Goal: Transaction & Acquisition: Book appointment/travel/reservation

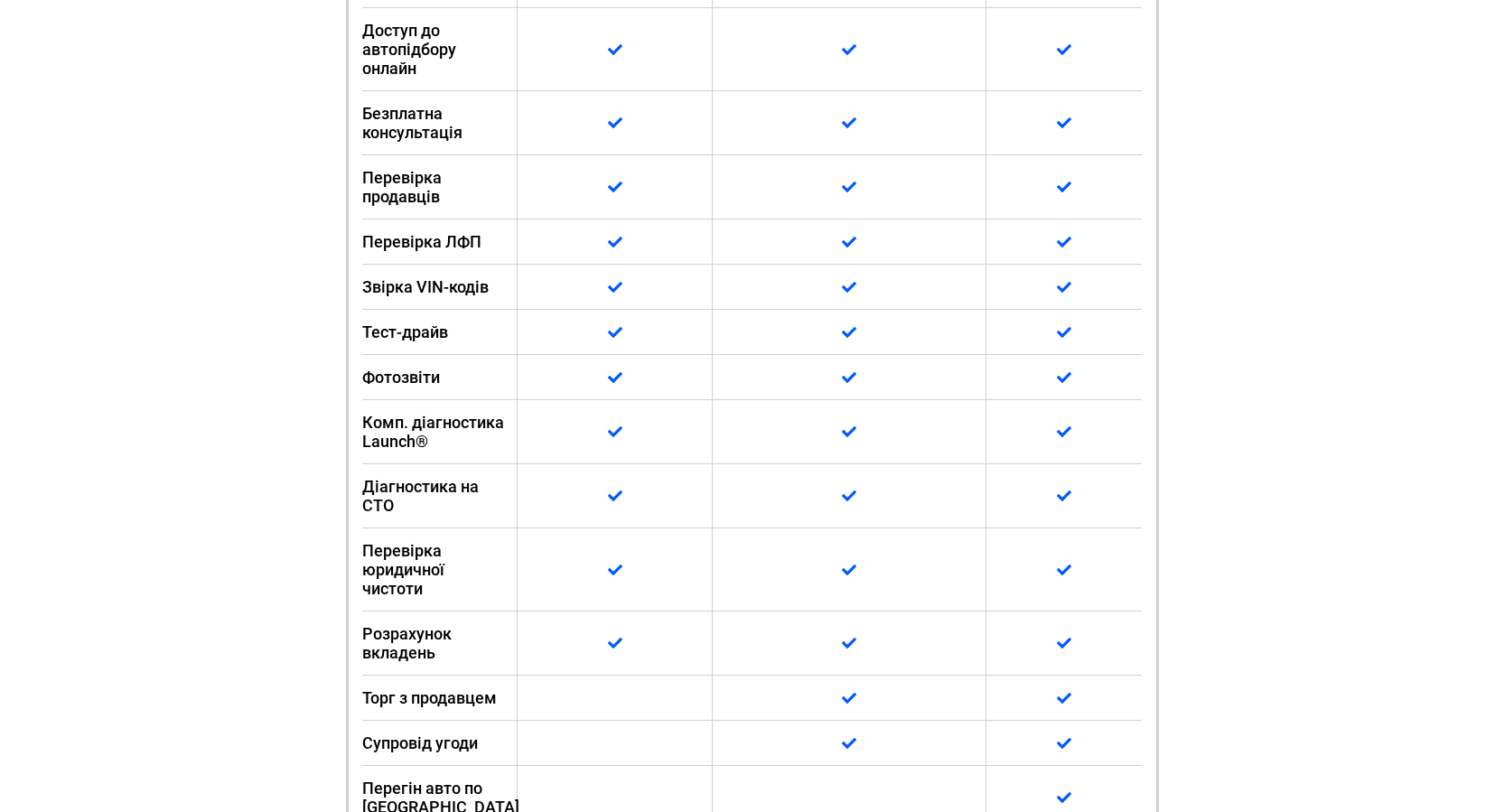
scroll to position [482, 0]
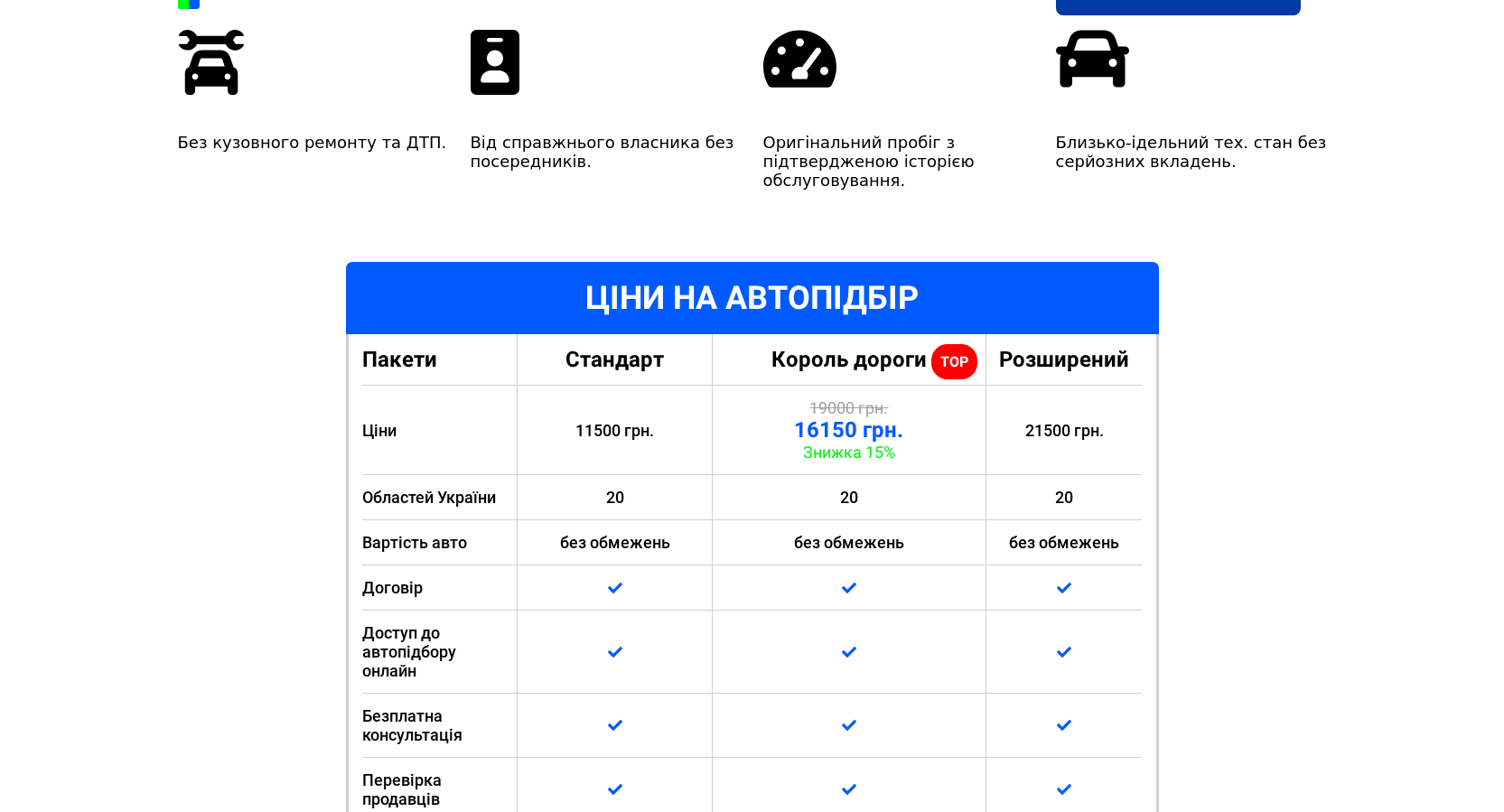
drag, startPoint x: 1238, startPoint y: 467, endPoint x: 1282, endPoint y: 412, distance: 70.4
drag, startPoint x: 1213, startPoint y: 350, endPoint x: 1261, endPoint y: 453, distance: 113.6
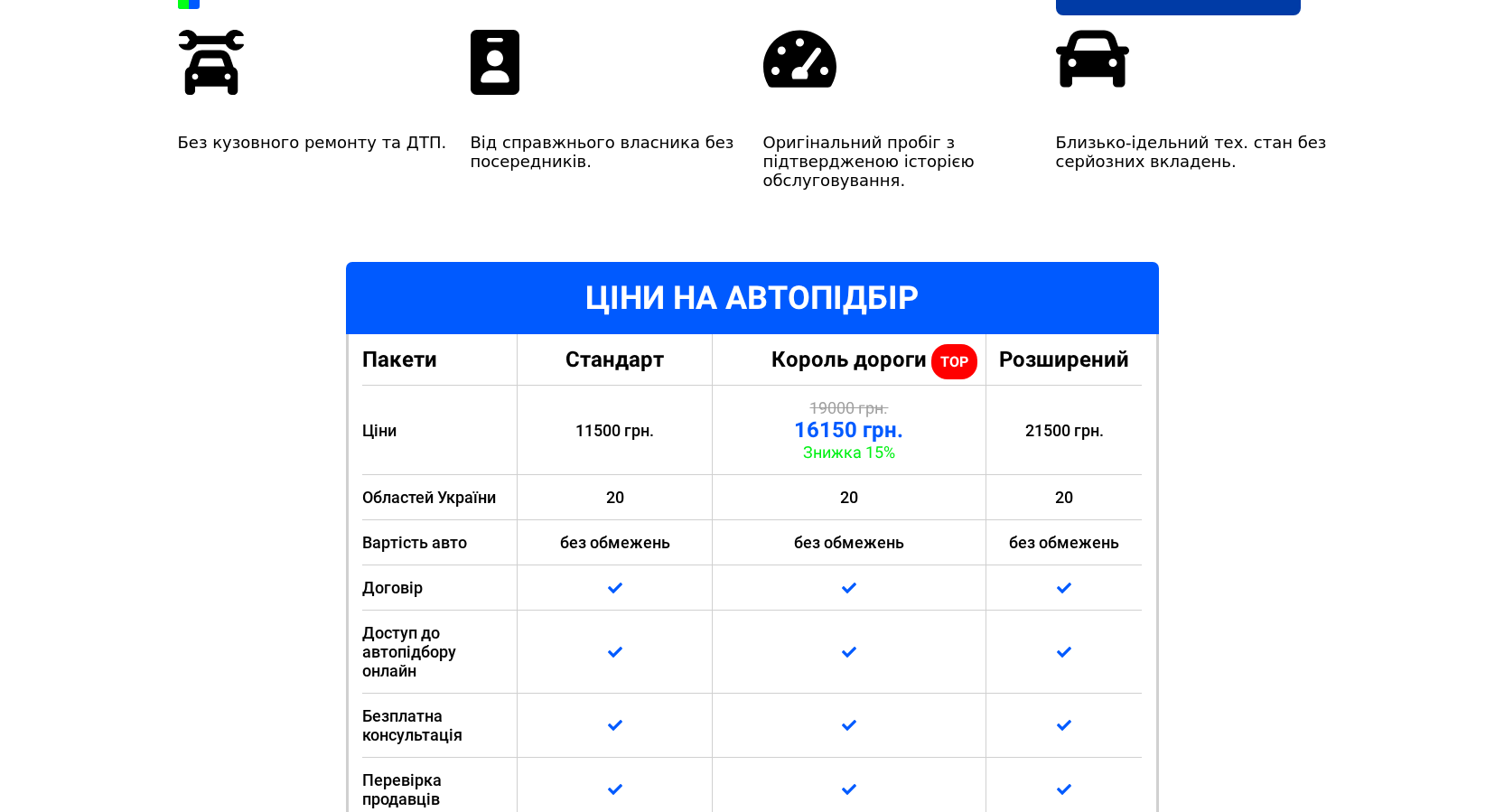
drag, startPoint x: 1261, startPoint y: 453, endPoint x: 1320, endPoint y: 380, distance: 93.9
drag, startPoint x: 1229, startPoint y: 385, endPoint x: 1246, endPoint y: 450, distance: 67.2
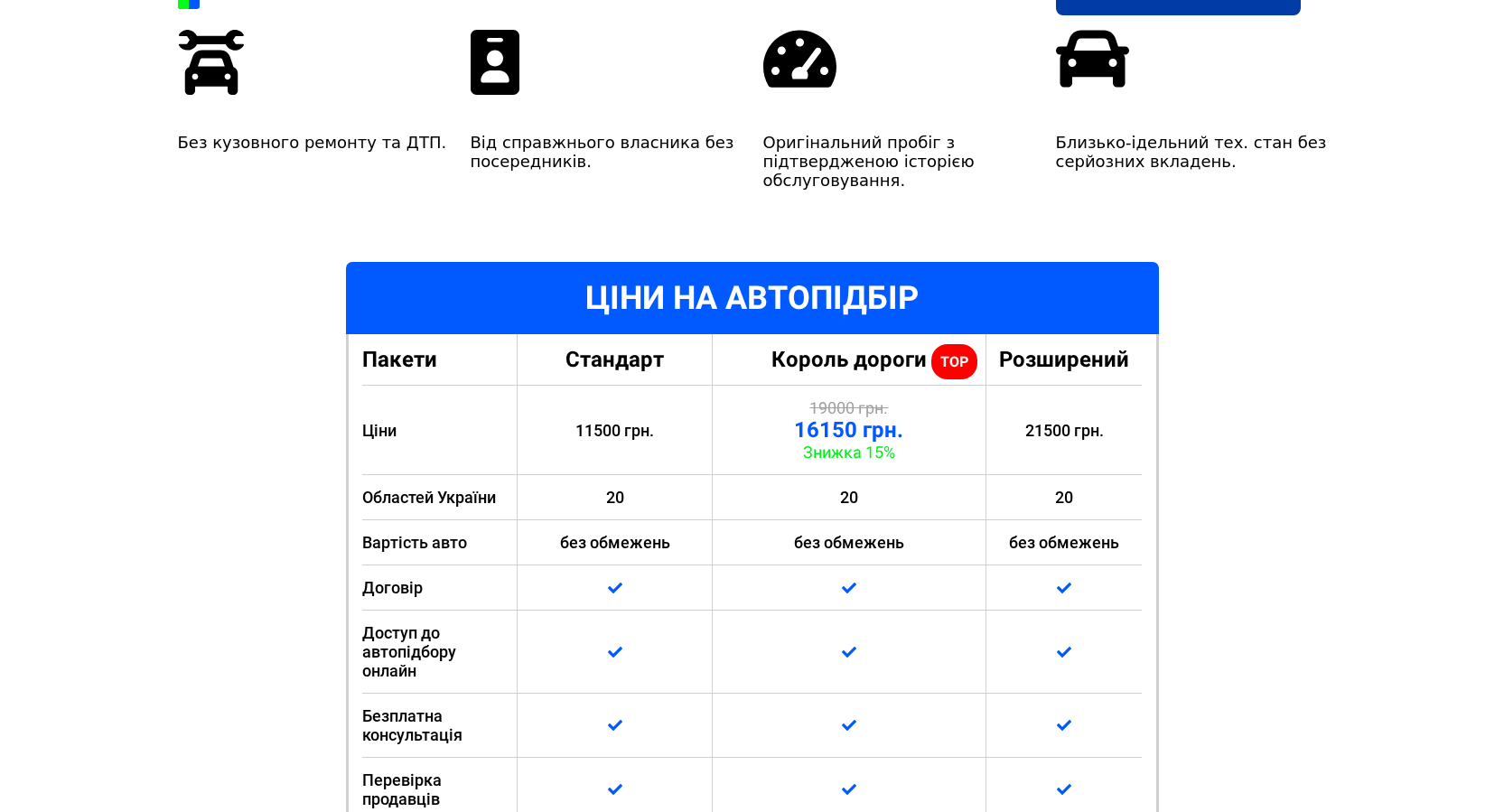
drag, startPoint x: 1201, startPoint y: 331, endPoint x: 1229, endPoint y: 318, distance: 30.9
drag, startPoint x: 1203, startPoint y: 320, endPoint x: 1199, endPoint y: 285, distance: 35.2
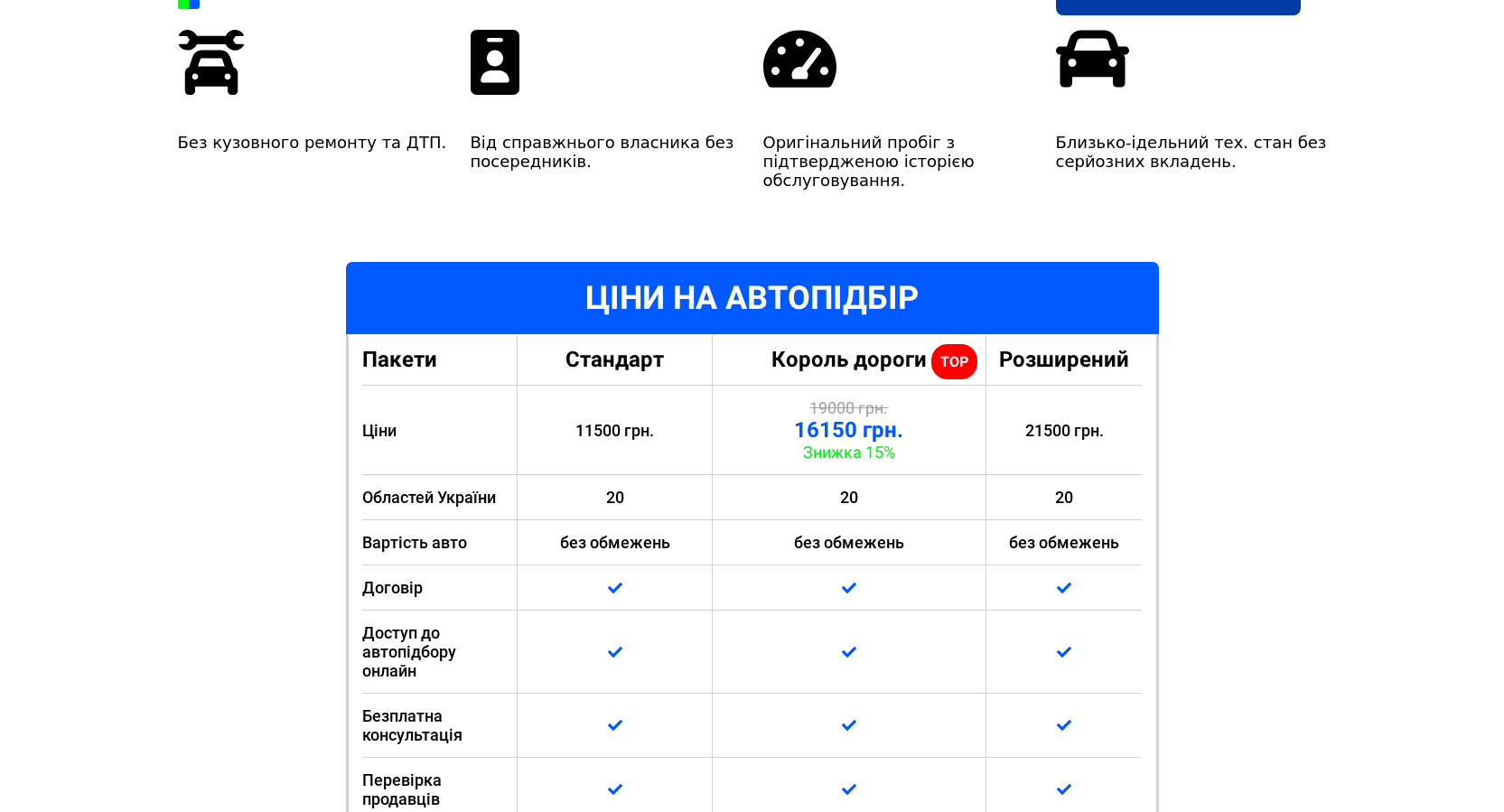
drag, startPoint x: 1199, startPoint y: 285, endPoint x: 1202, endPoint y: 263, distance: 22.2
click at [1200, 255] on div "Ціни актуальні на [DATE] Яке авто клієнт отримає під ключ? Передзвоніть мені Бе…" at bounding box center [752, 753] width 1192 height 1589
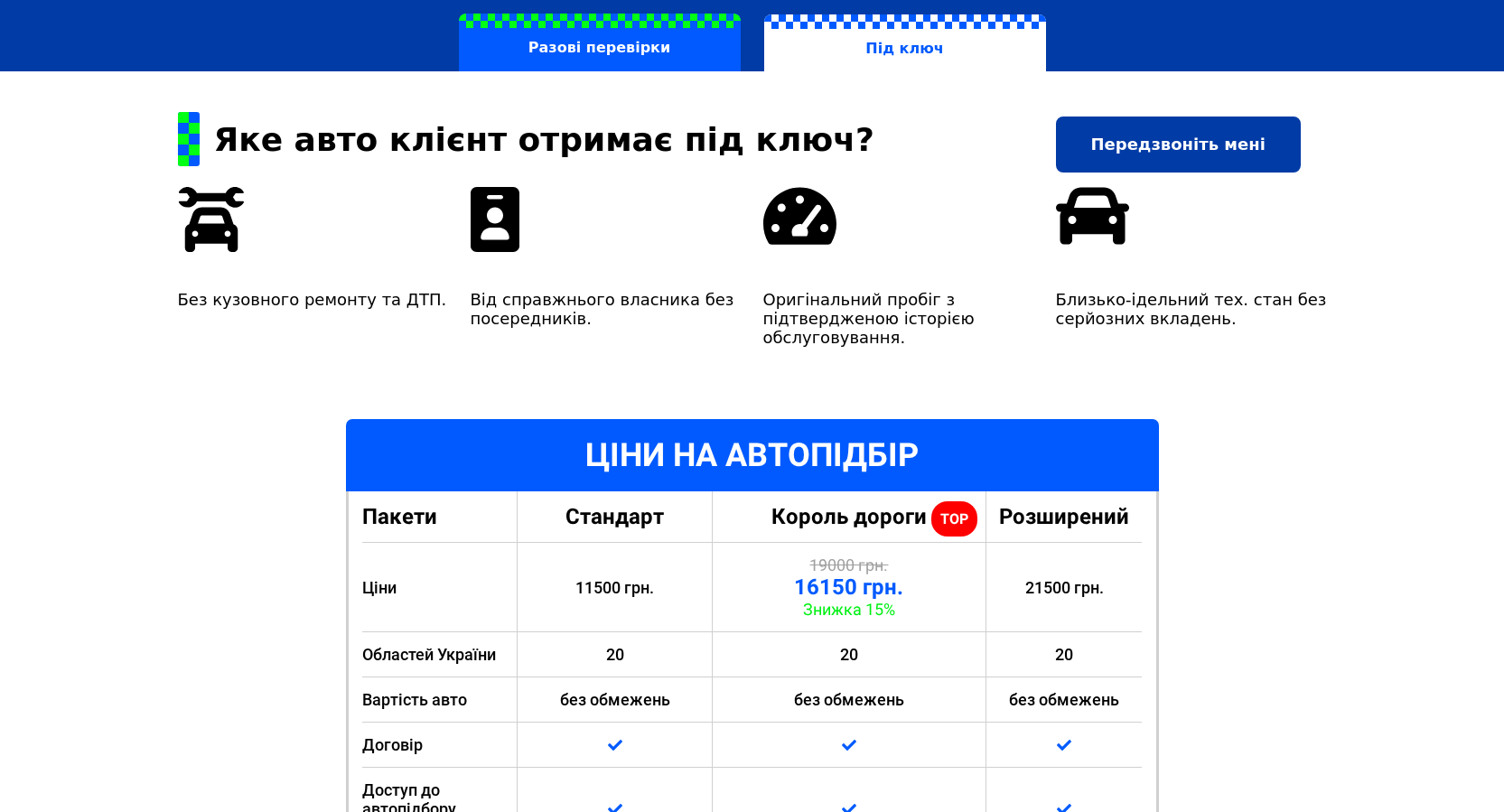
scroll to position [0, 0]
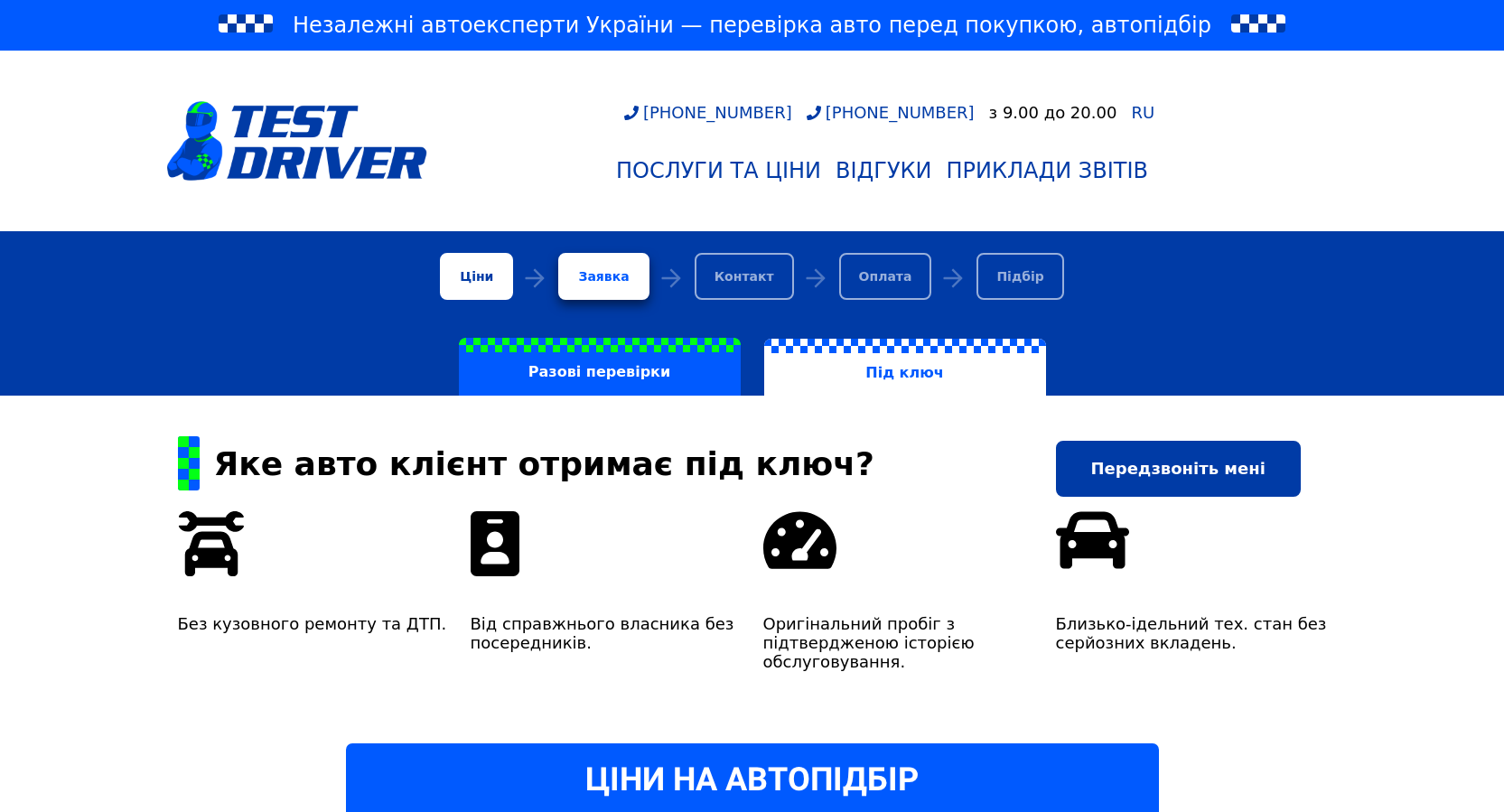
click at [1314, 134] on div "[PHONE_NUMBER] [PHONE_NUMBER] з 9.00 до 20.00 RU Послуги та Ціни Відгуки Прикла…" at bounding box center [882, 147] width 910 height 88
drag, startPoint x: 1314, startPoint y: 134, endPoint x: 1289, endPoint y: 98, distance: 43.8
click at [1289, 98] on div "[PHONE_NUMBER] [PHONE_NUMBER] з 9.00 до 20.00 RU Послуги та Ціни Відгуки Прикла…" at bounding box center [752, 141] width 1192 height 166
click at [1302, 144] on div "[PHONE_NUMBER] [PHONE_NUMBER] з 9.00 до 20.00 RU Послуги та Ціни Відгуки Прикла…" at bounding box center [882, 147] width 910 height 88
click at [1317, 118] on div "[PHONE_NUMBER] [PHONE_NUMBER] з 9.00 до 20.00 RU Послуги та Ціни Відгуки Прикла…" at bounding box center [882, 147] width 910 height 88
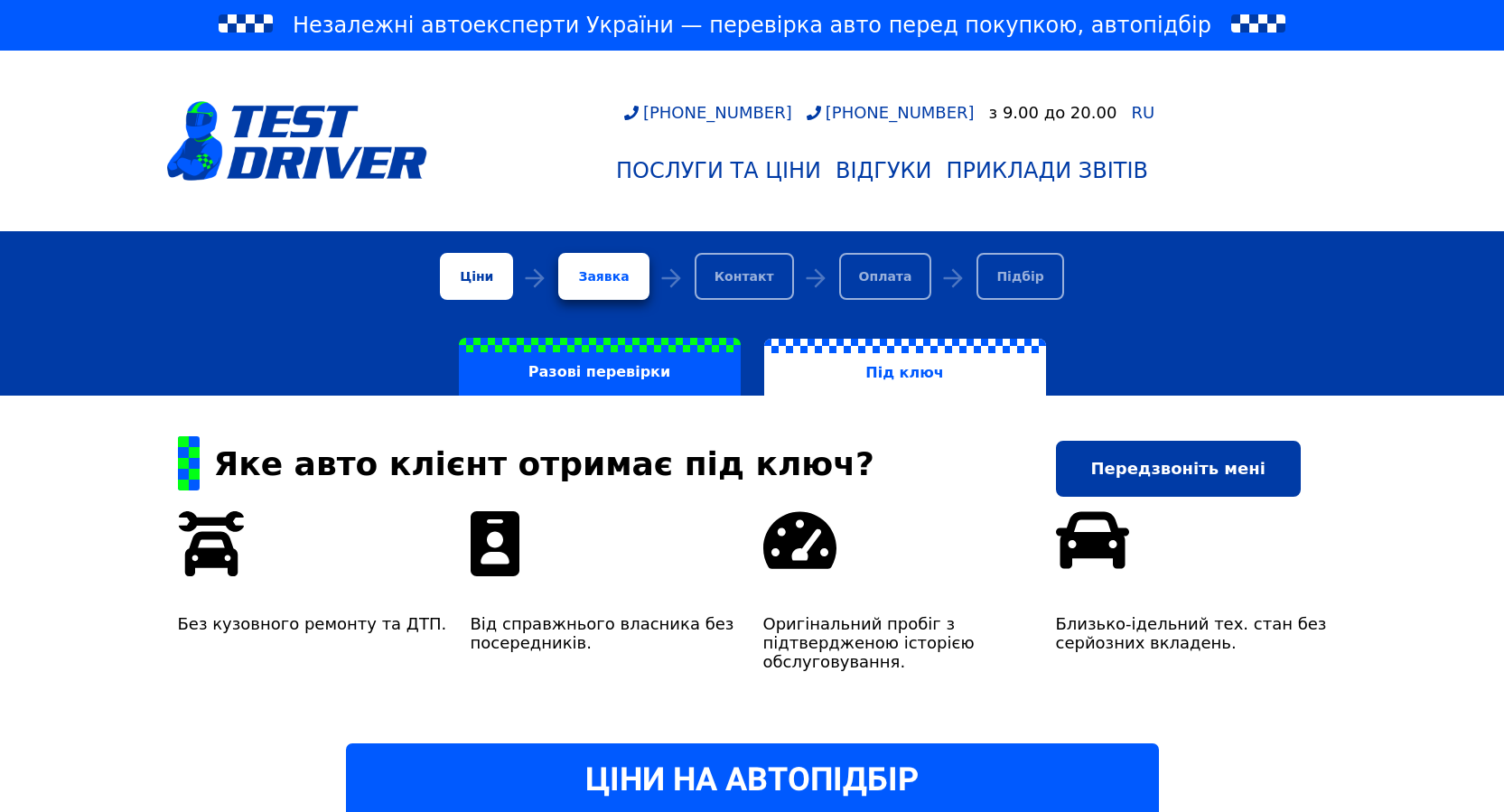
click at [1317, 118] on div "[PHONE_NUMBER] [PHONE_NUMBER] з 9.00 до 20.00 RU Послуги та Ціни Відгуки Прикла…" at bounding box center [882, 147] width 910 height 88
click at [1285, 129] on div "[PHONE_NUMBER] [PHONE_NUMBER] з 9.00 до 20.00 RU Послуги та Ціни Відгуки Прикла…" at bounding box center [882, 147] width 910 height 88
drag, startPoint x: 1285, startPoint y: 129, endPoint x: 1269, endPoint y: 88, distance: 44.0
click at [1269, 88] on div "[PHONE_NUMBER] [PHONE_NUMBER] з 9.00 до 20.00 RU Послуги та Ціни Відгуки Прикла…" at bounding box center [752, 141] width 1192 height 166
click at [599, 373] on label "Разові перевірки" at bounding box center [600, 367] width 282 height 58
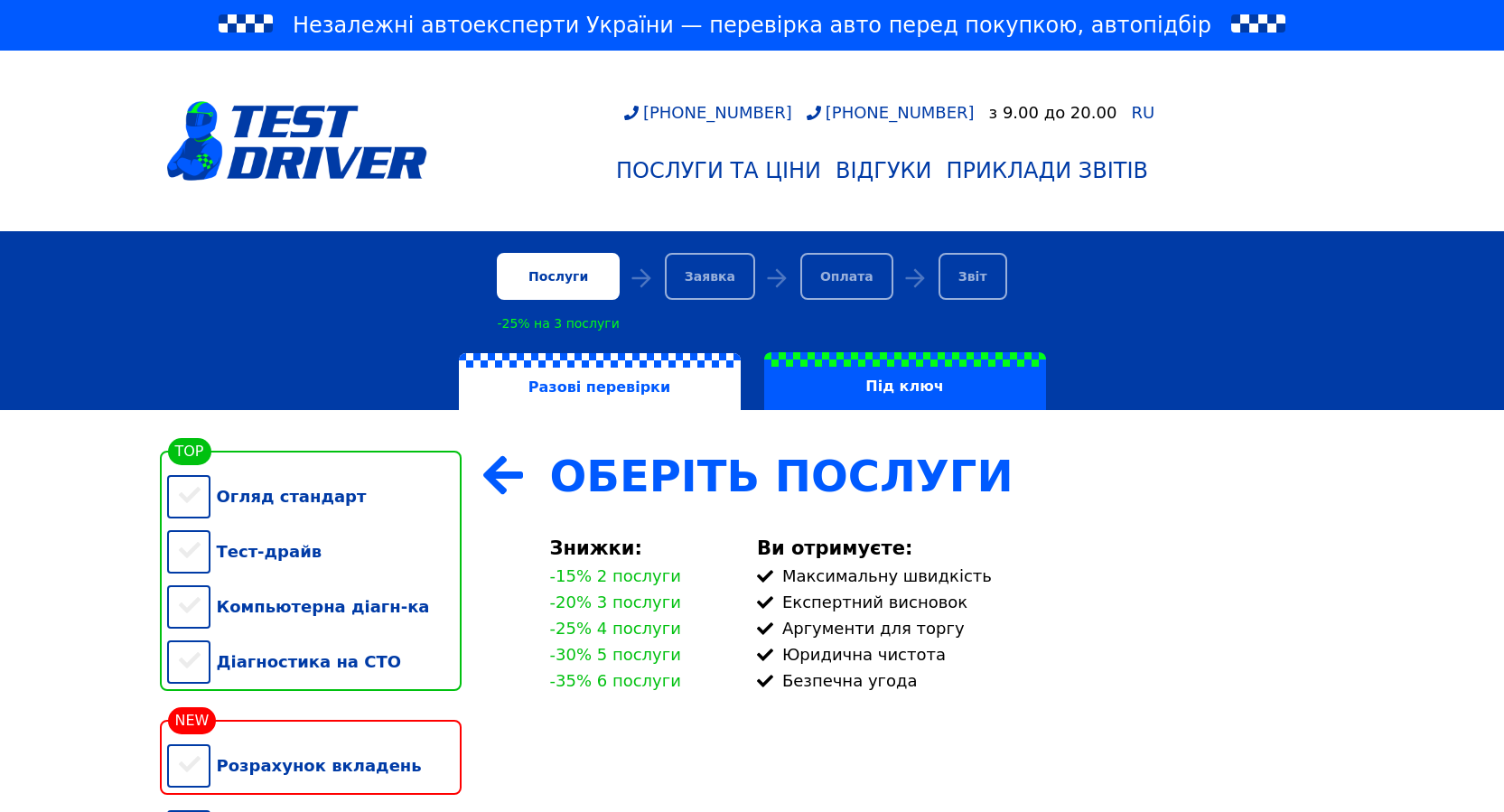
scroll to position [120, 0]
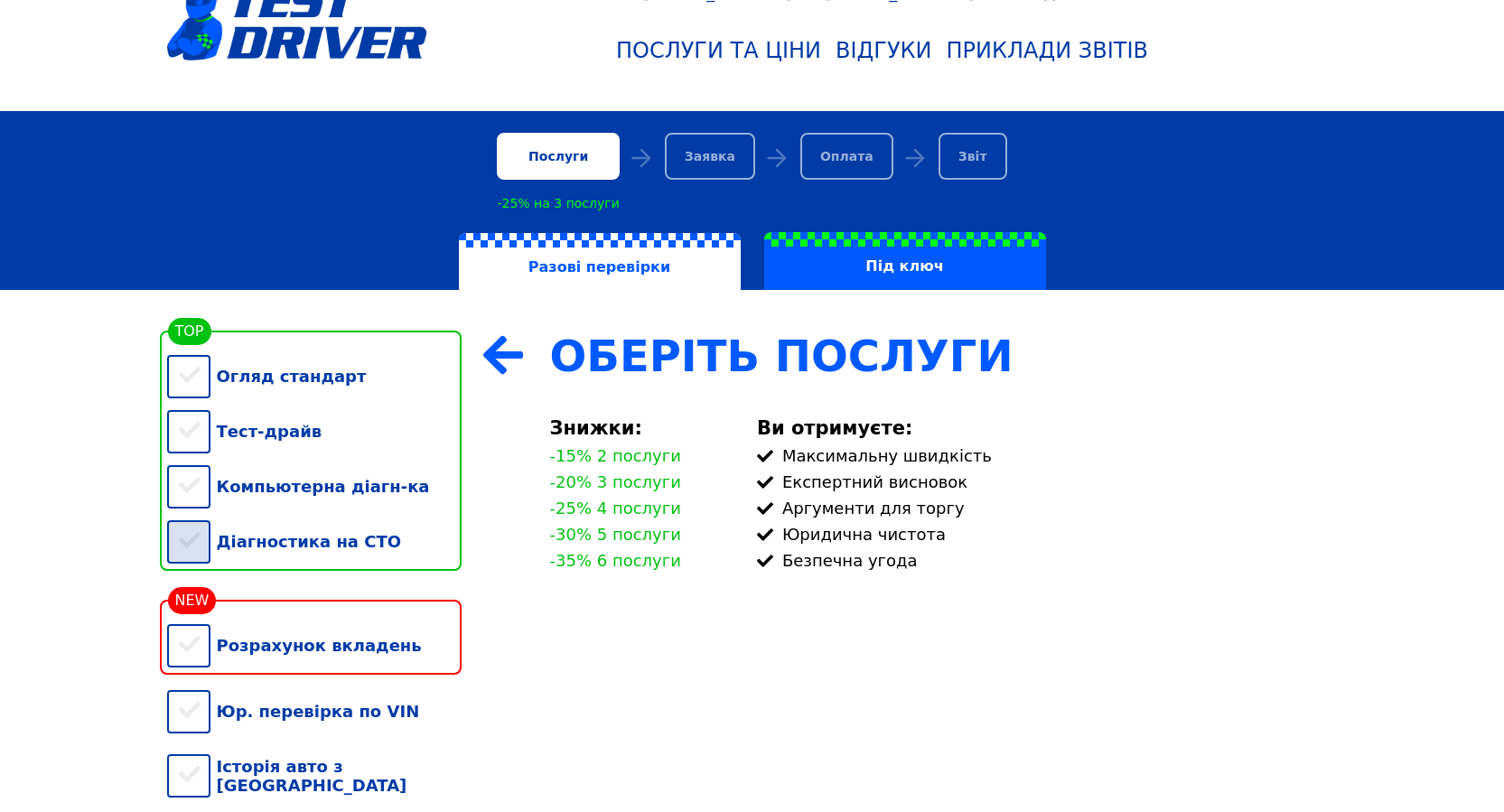
click at [199, 553] on div "Діагностика на СТО" at bounding box center [314, 541] width 294 height 55
click at [191, 503] on div "Компьютерна діагн-ка" at bounding box center [314, 486] width 294 height 55
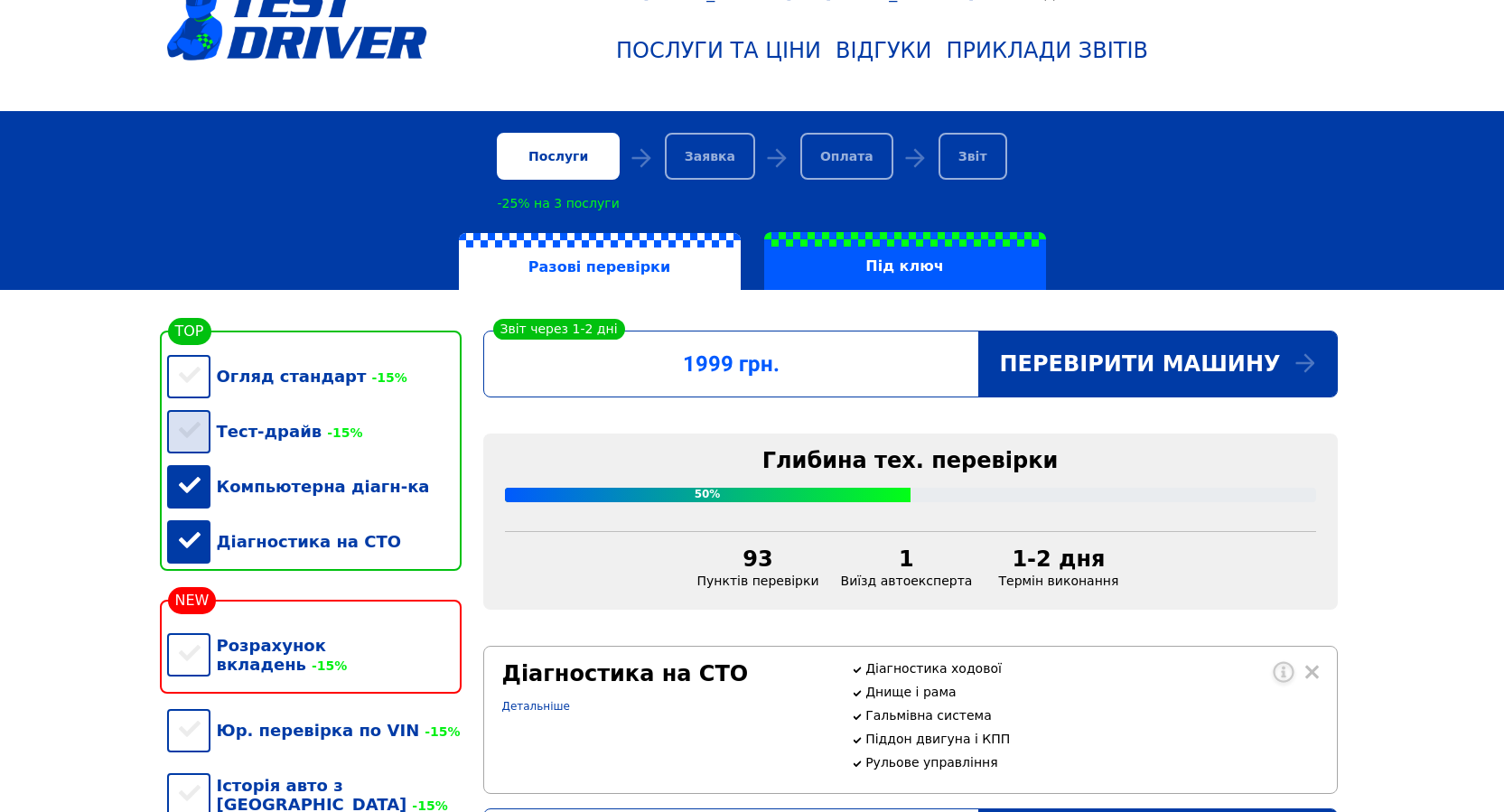
click at [198, 456] on div "Тест-драйв -15%" at bounding box center [314, 431] width 294 height 55
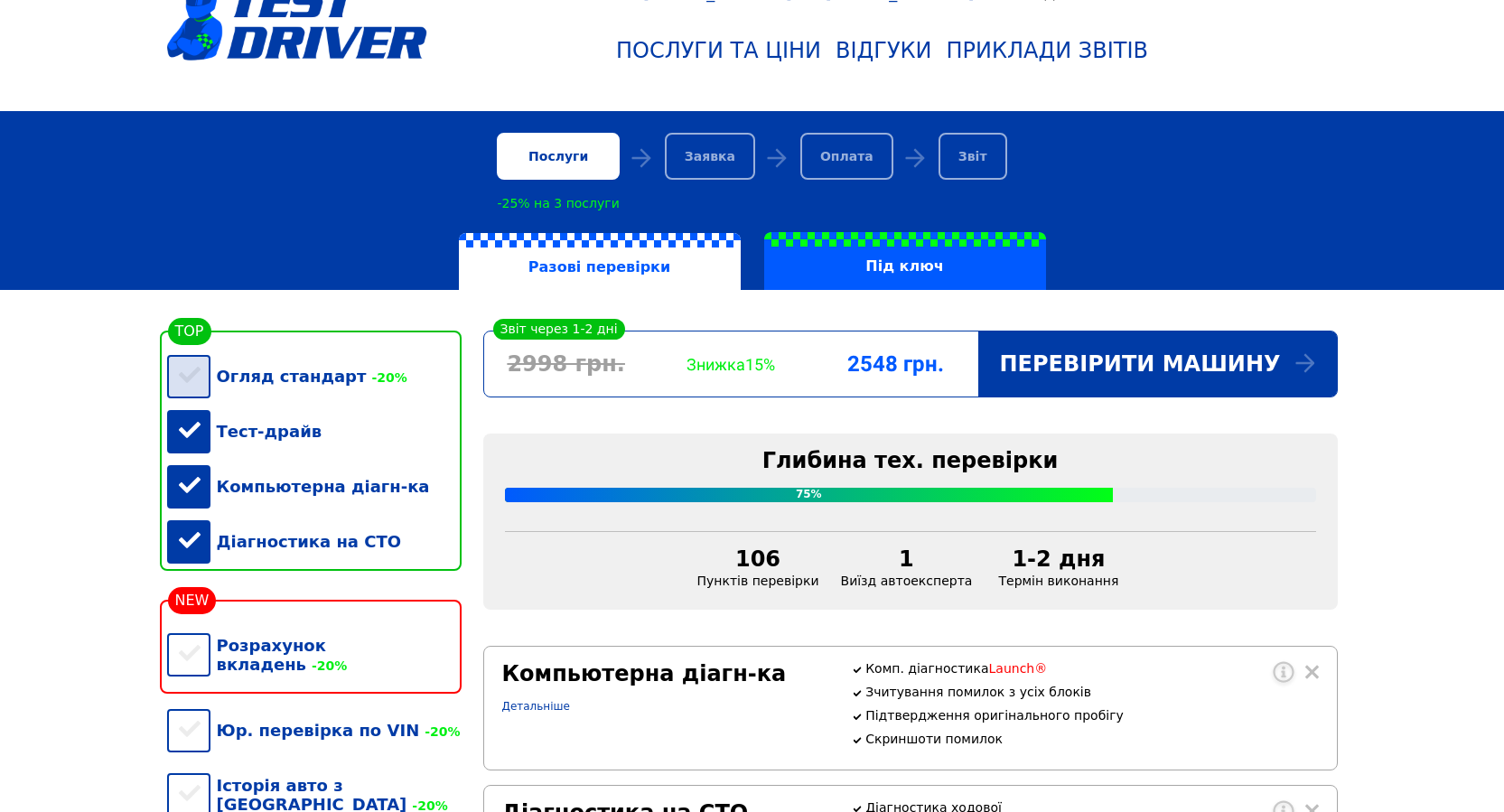
click at [190, 388] on div "Огляд стандарт -20%" at bounding box center [314, 375] width 294 height 55
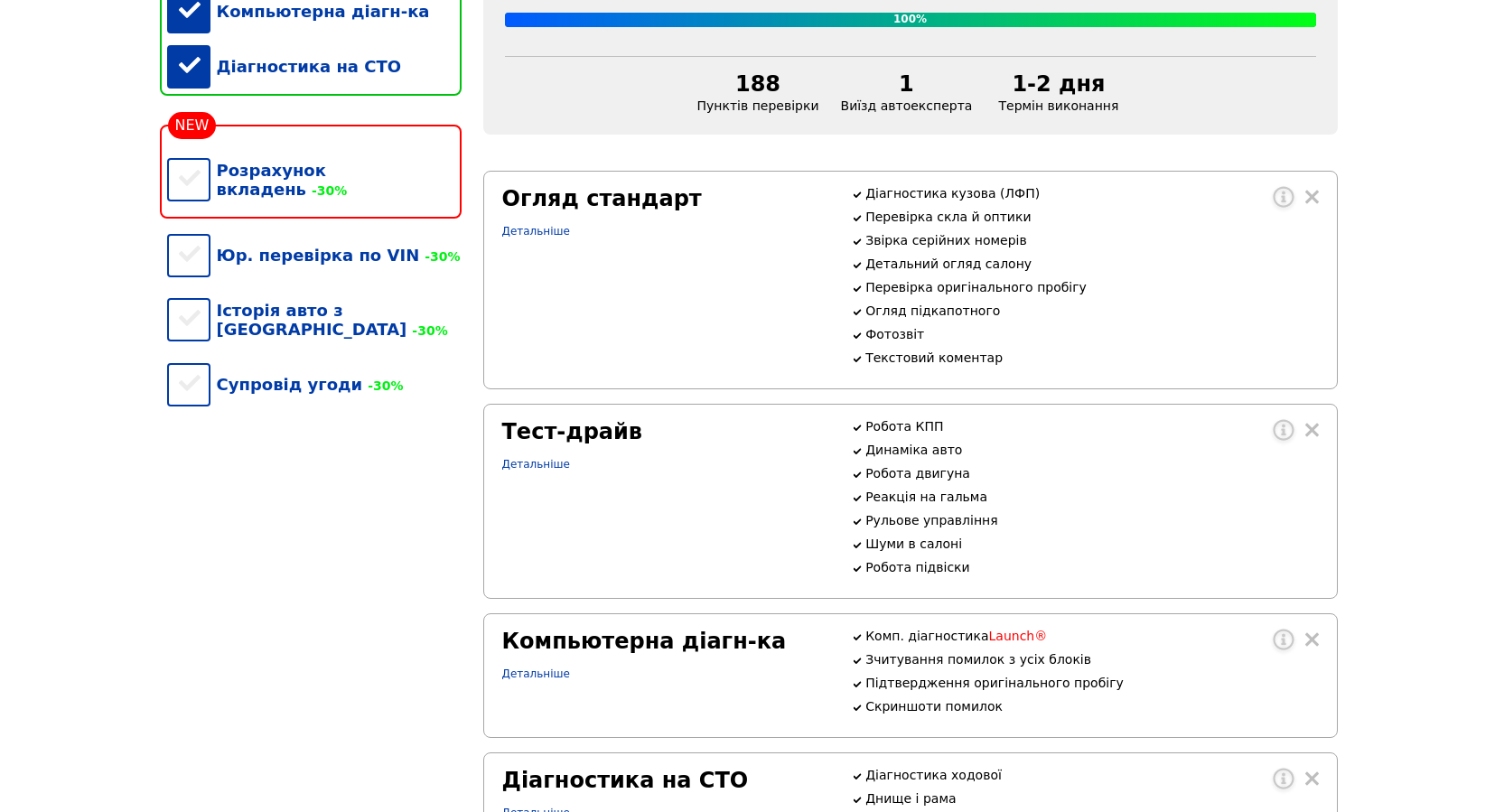
scroll to position [361, 0]
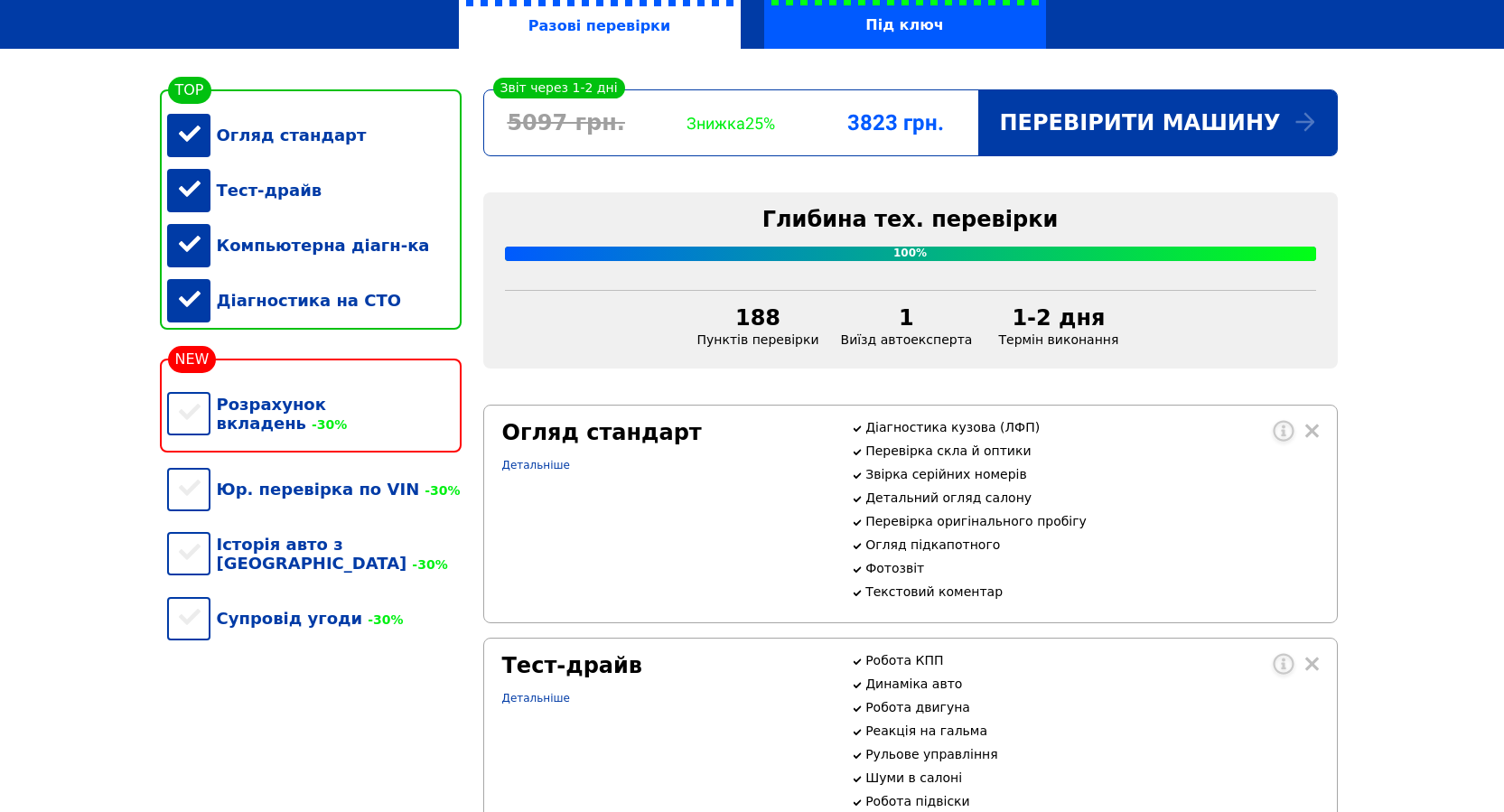
drag, startPoint x: 358, startPoint y: 689, endPoint x: 249, endPoint y: 693, distance: 109.1
click at [249, 693] on div "Оберіть послуги Огляд стандарт Тест-драйв Компьютерна діагн-ка Діагностика на С…" at bounding box center [314, 670] width 316 height 1162
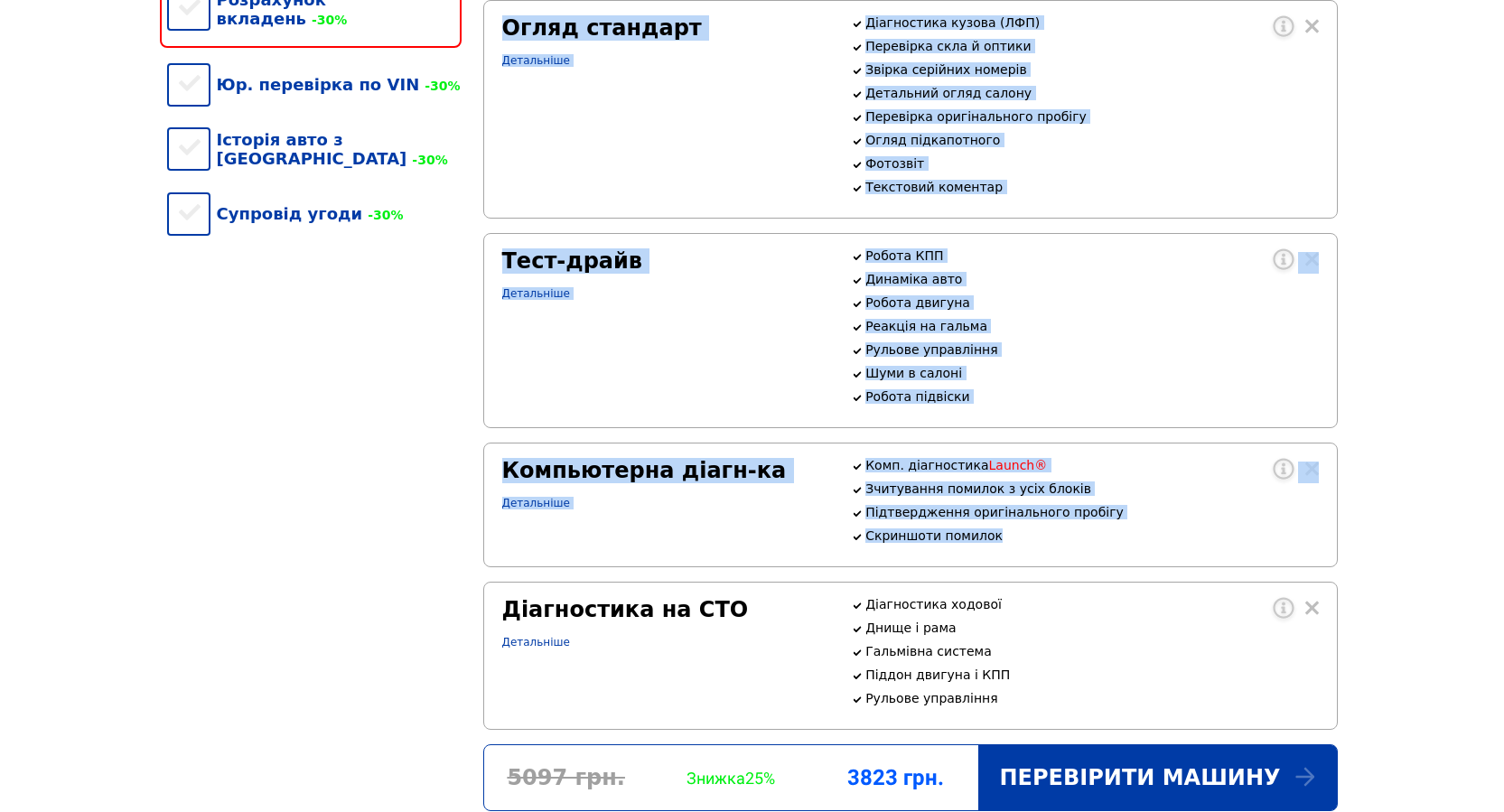
scroll to position [963, 0]
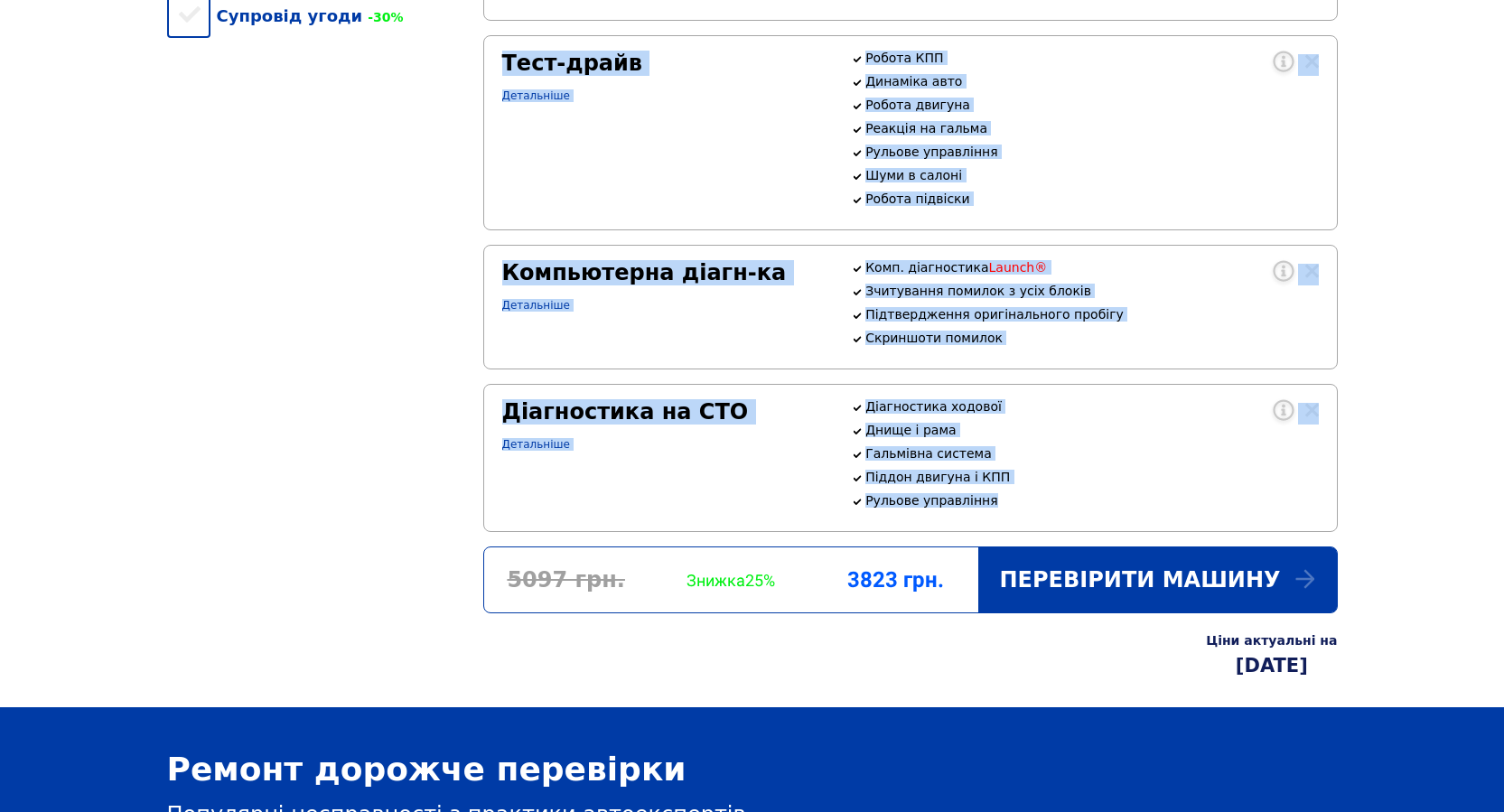
drag, startPoint x: 506, startPoint y: 211, endPoint x: 989, endPoint y: 579, distance: 607.2
click at [989, 532] on div "Огляд стандарт Детальніше Діагностика кузова (ЛФП) Перевірка скла й оптики Звір…" at bounding box center [910, 167] width 854 height 730
copy div "Огляд стандарт Детальніше Діагностика кузова (ЛФП) Перевірка скла й оптики Звір…"
click at [1004, 437] on p "Днище і рама" at bounding box center [1091, 429] width 453 height 14
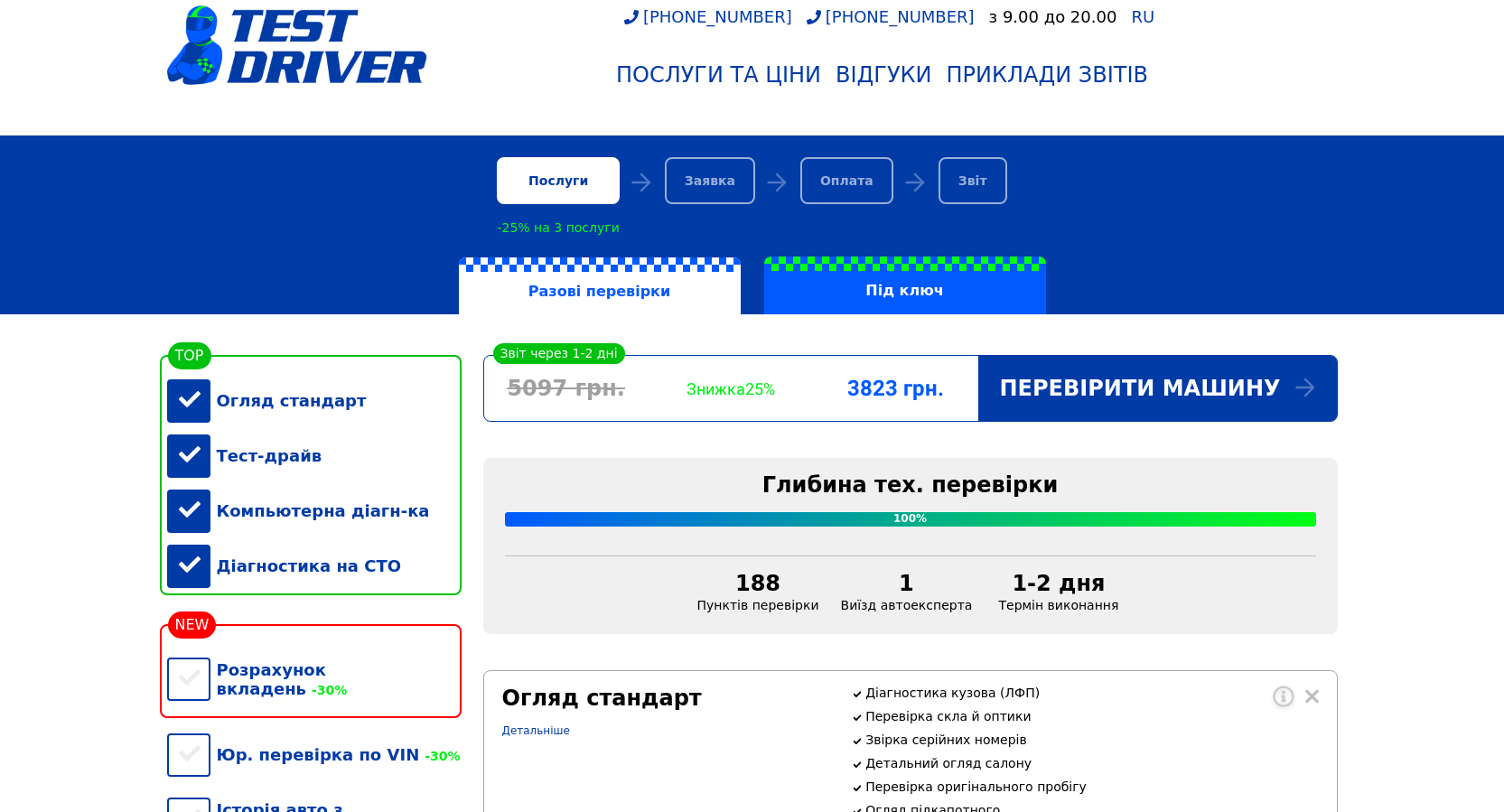
scroll to position [0, 0]
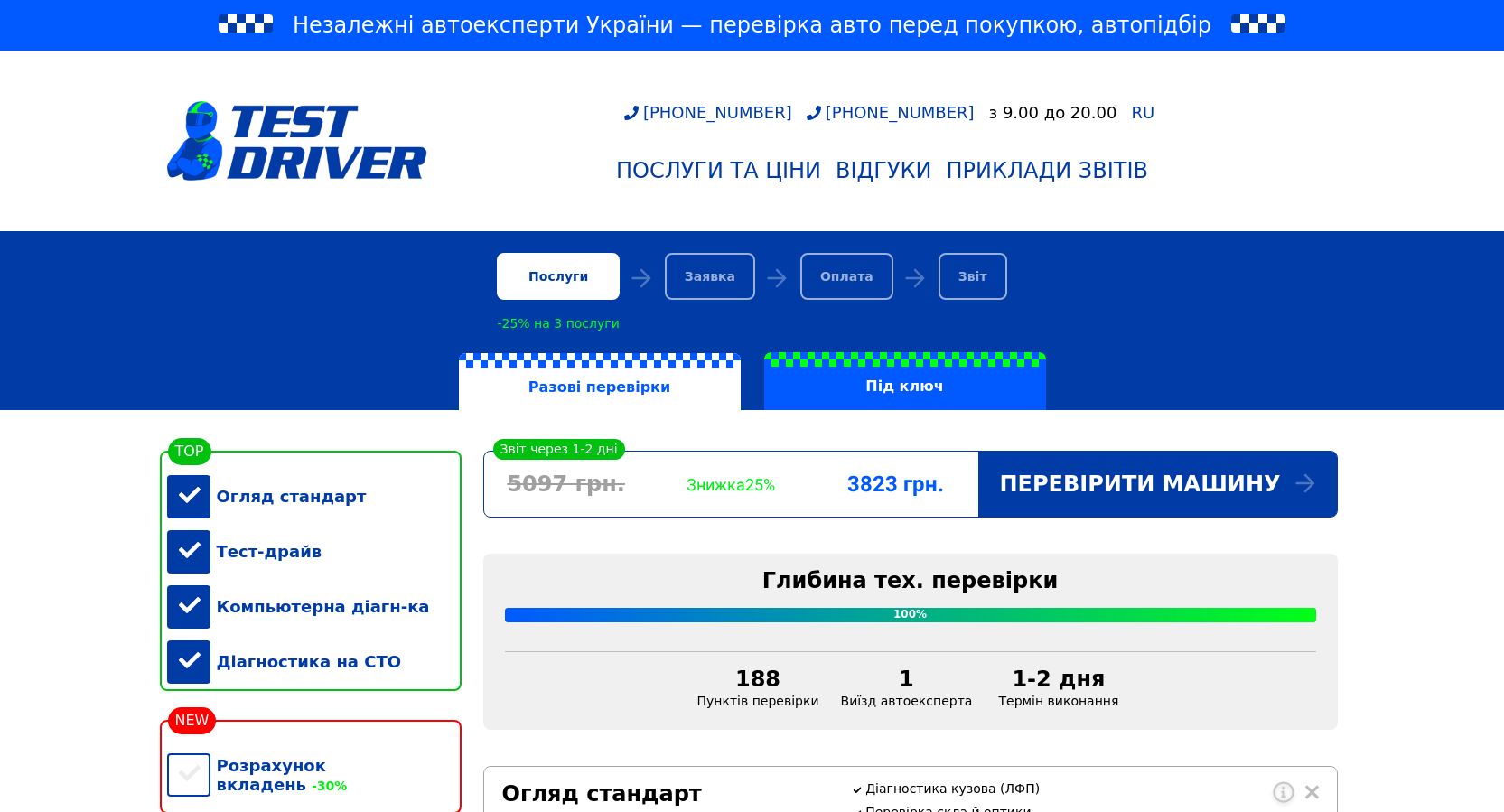
drag, startPoint x: 99, startPoint y: 520, endPoint x: 44, endPoint y: 485, distance: 65.2
drag, startPoint x: 77, startPoint y: 524, endPoint x: 60, endPoint y: 553, distance: 33.6
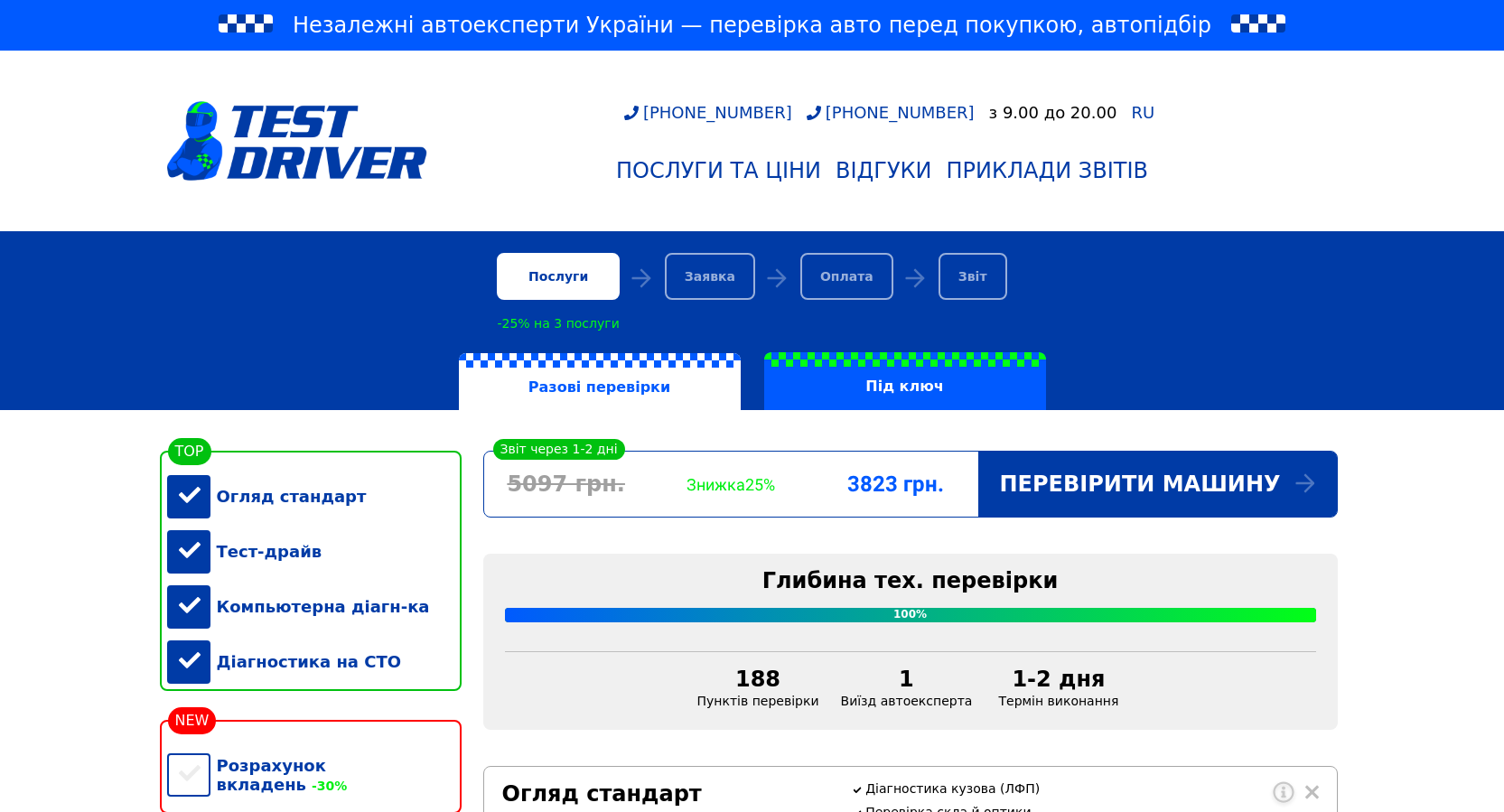
drag, startPoint x: 93, startPoint y: 563, endPoint x: 80, endPoint y: 599, distance: 38.3
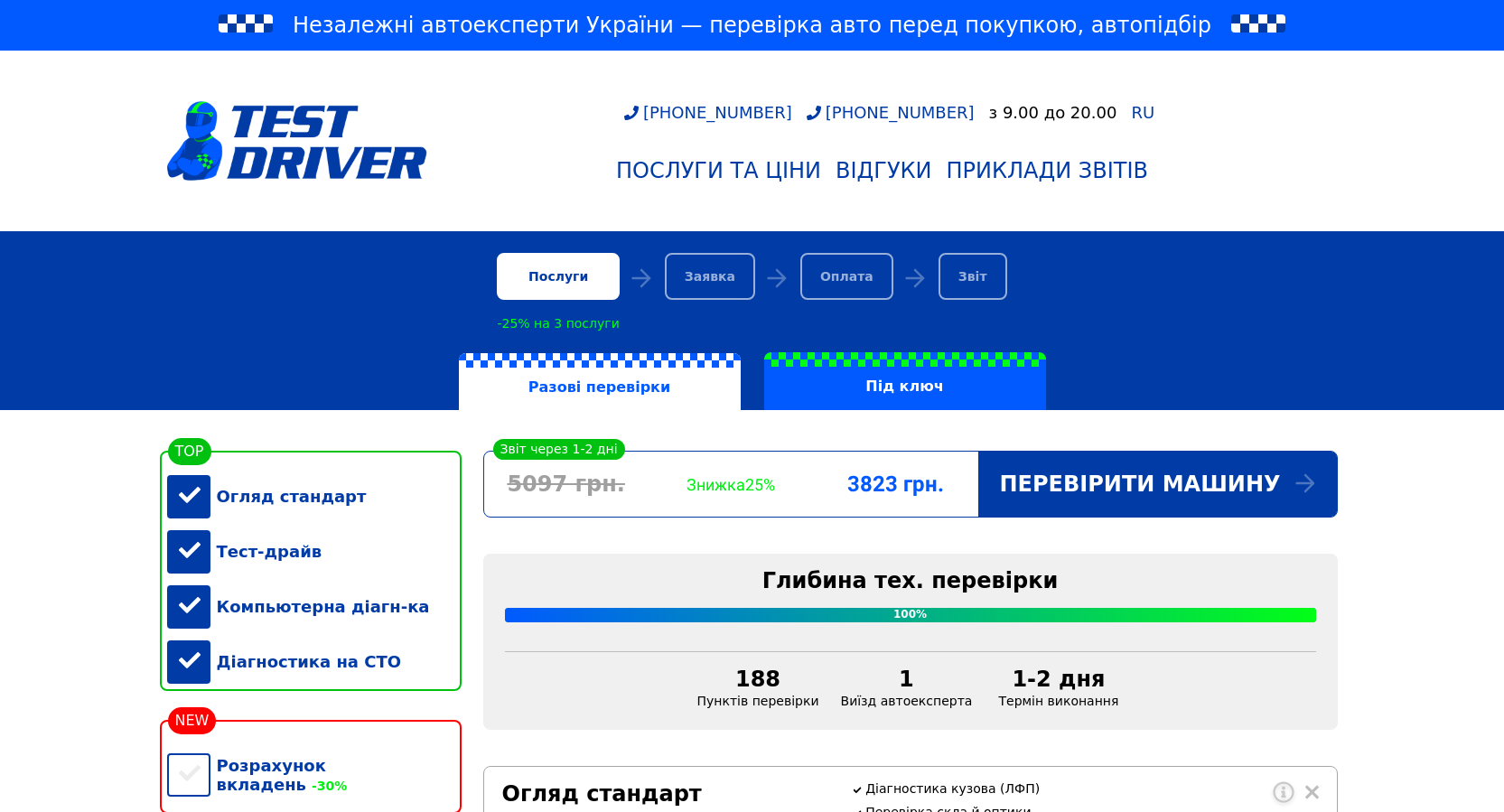
drag, startPoint x: 106, startPoint y: 607, endPoint x: 84, endPoint y: 629, distance: 31.1
drag, startPoint x: 84, startPoint y: 629, endPoint x: 49, endPoint y: 603, distance: 43.6
drag, startPoint x: 79, startPoint y: 524, endPoint x: 56, endPoint y: 572, distance: 53.2
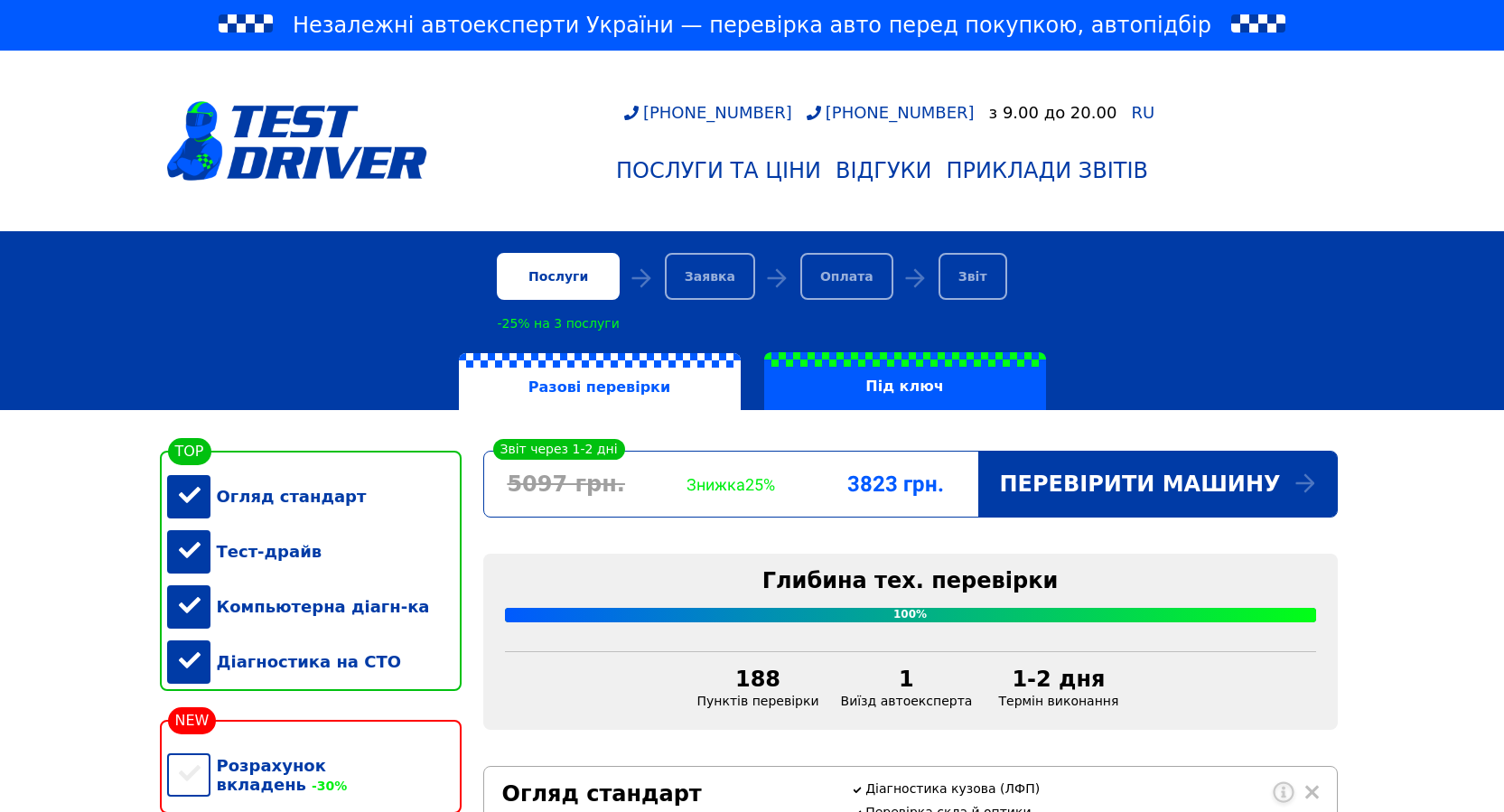
drag, startPoint x: 68, startPoint y: 496, endPoint x: 70, endPoint y: 528, distance: 32.1
drag, startPoint x: 70, startPoint y: 528, endPoint x: 53, endPoint y: 529, distance: 17.0
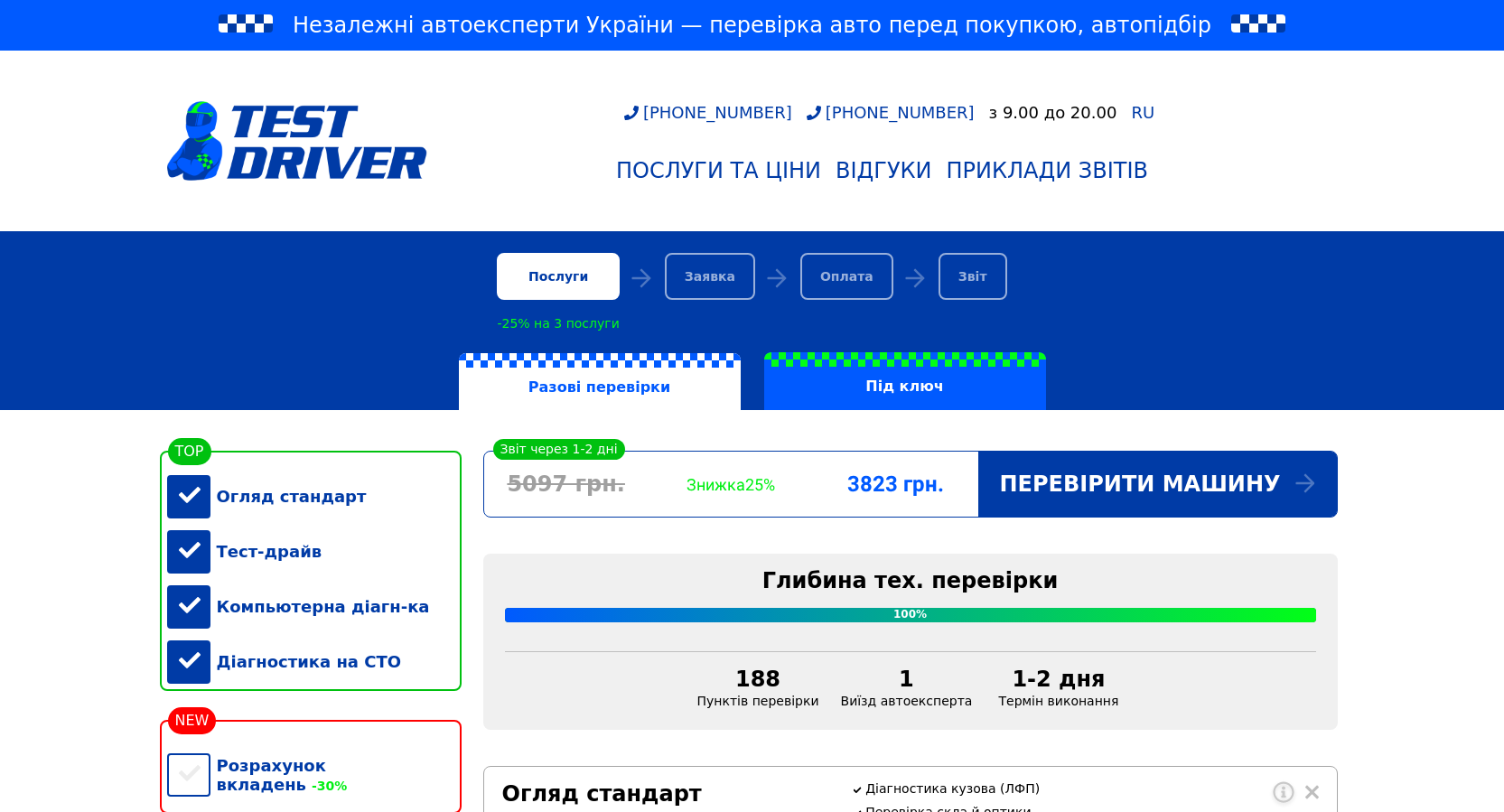
drag, startPoint x: 74, startPoint y: 559, endPoint x: 80, endPoint y: 584, distance: 25.7
drag, startPoint x: 89, startPoint y: 589, endPoint x: 70, endPoint y: 609, distance: 27.6
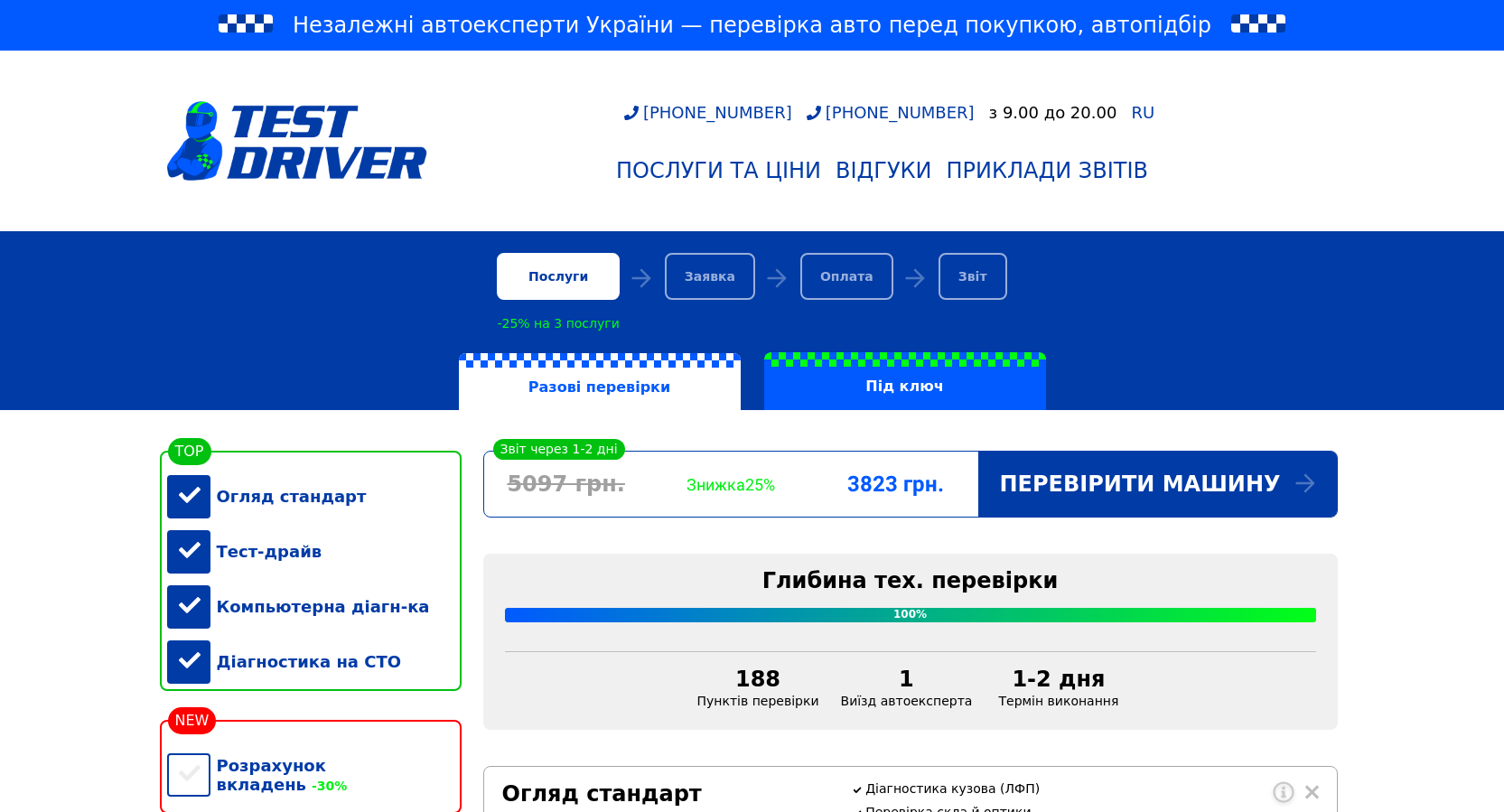
drag, startPoint x: 96, startPoint y: 492, endPoint x: 98, endPoint y: 559, distance: 67.0
drag, startPoint x: 83, startPoint y: 542, endPoint x: 70, endPoint y: 594, distance: 53.6
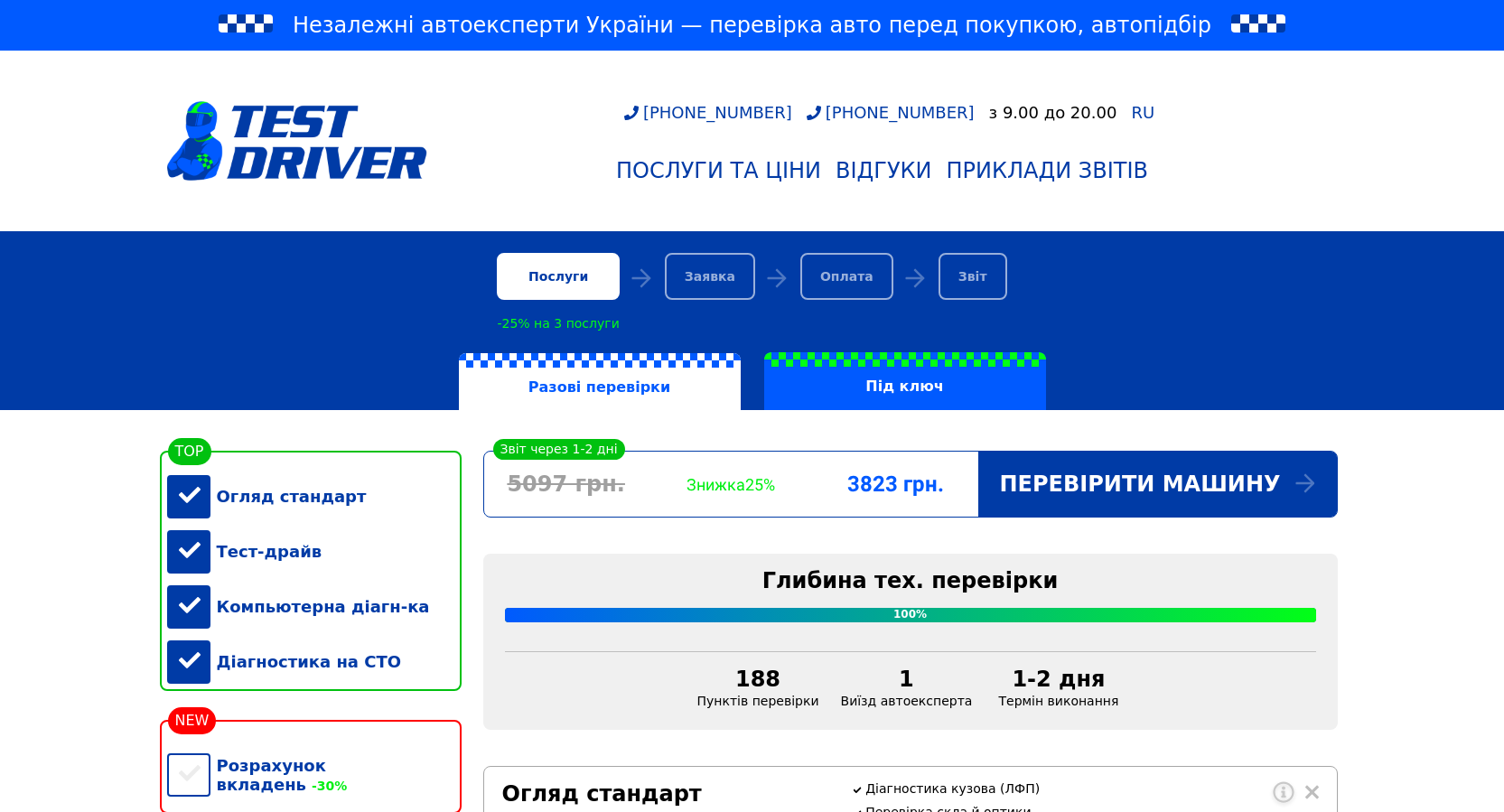
drag, startPoint x: 70, startPoint y: 594, endPoint x: 71, endPoint y: 611, distance: 17.0
drag, startPoint x: 71, startPoint y: 611, endPoint x: 54, endPoint y: 670, distance: 61.4
drag, startPoint x: 83, startPoint y: 614, endPoint x: 83, endPoint y: 650, distance: 36.0
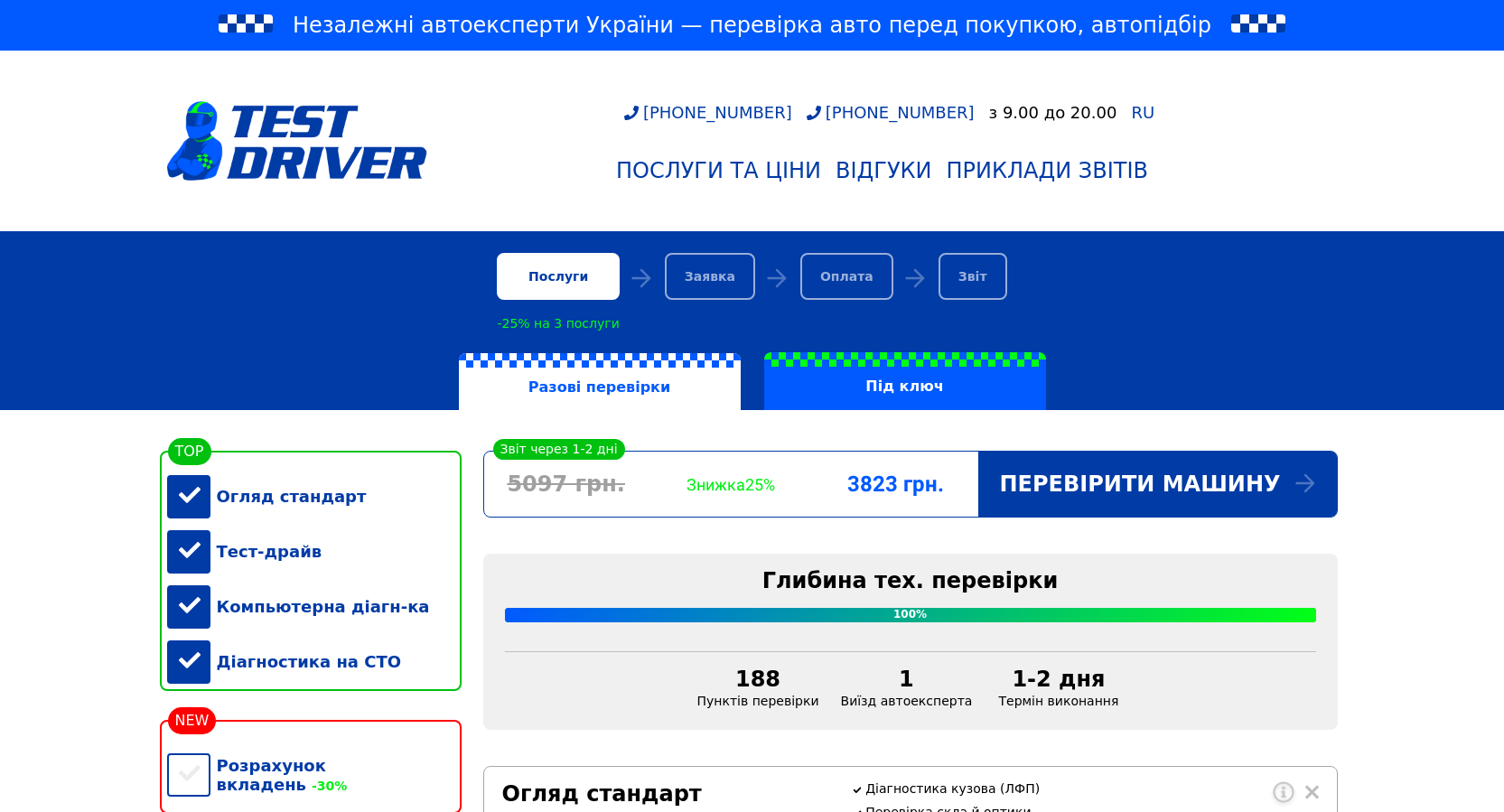
drag, startPoint x: 83, startPoint y: 650, endPoint x: 57, endPoint y: 599, distance: 57.2
drag, startPoint x: 71, startPoint y: 544, endPoint x: 81, endPoint y: 578, distance: 35.4
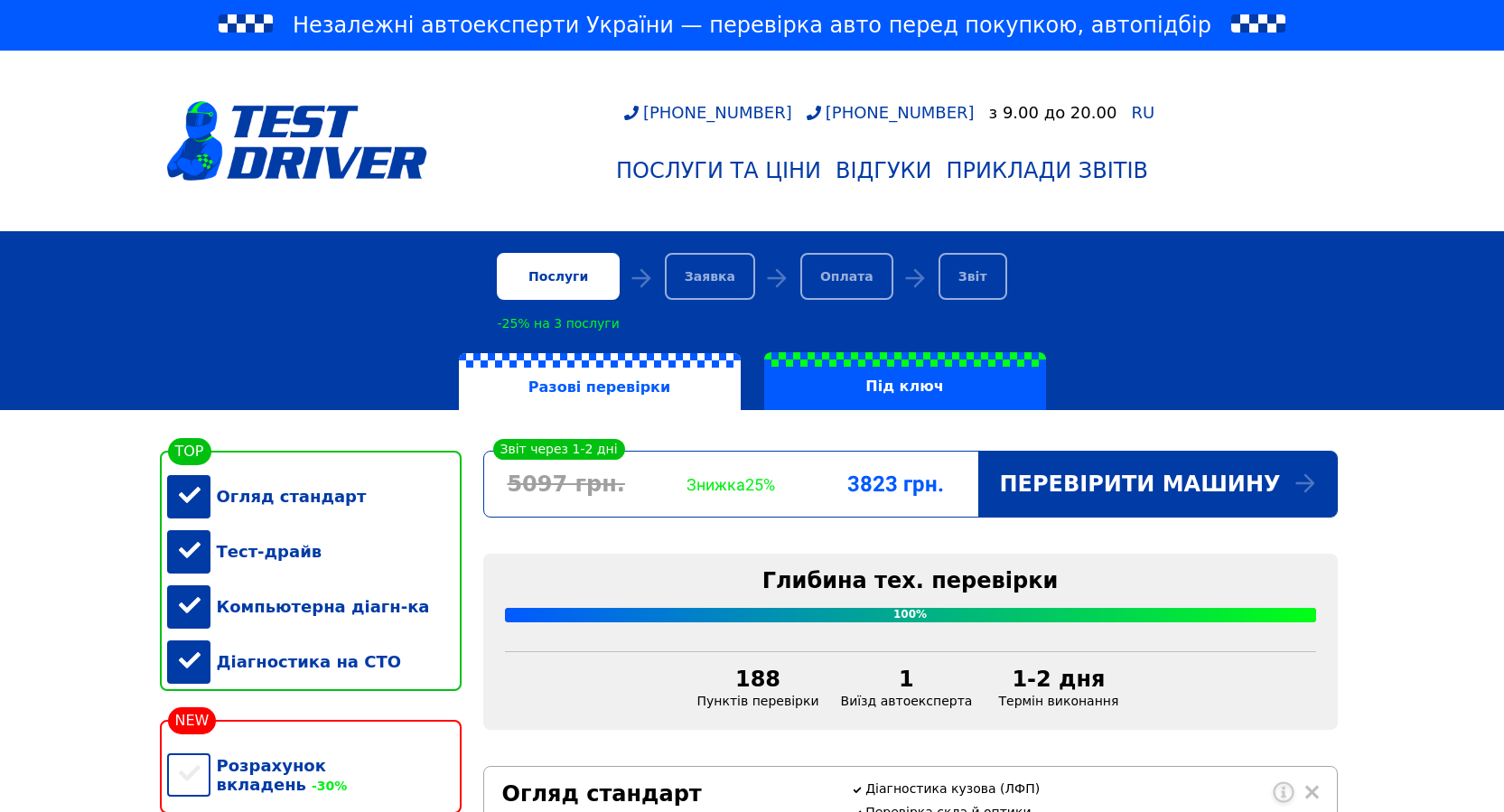
drag, startPoint x: 74, startPoint y: 543, endPoint x: 82, endPoint y: 574, distance: 32.0
drag, startPoint x: 77, startPoint y: 553, endPoint x: 76, endPoint y: 574, distance: 21.0
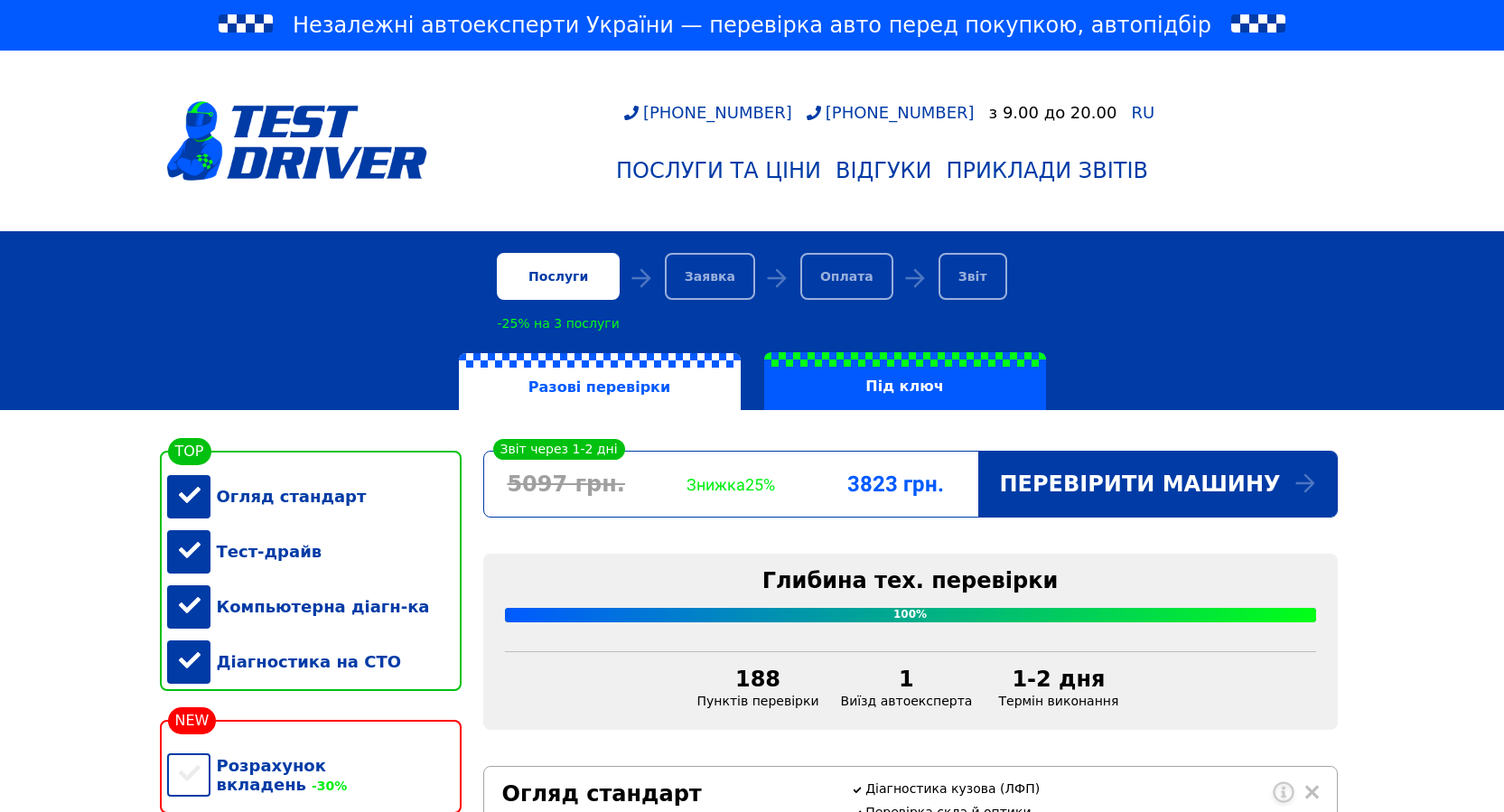
drag, startPoint x: 81, startPoint y: 562, endPoint x: 91, endPoint y: 596, distance: 35.4
drag, startPoint x: 59, startPoint y: 555, endPoint x: 75, endPoint y: 603, distance: 50.6
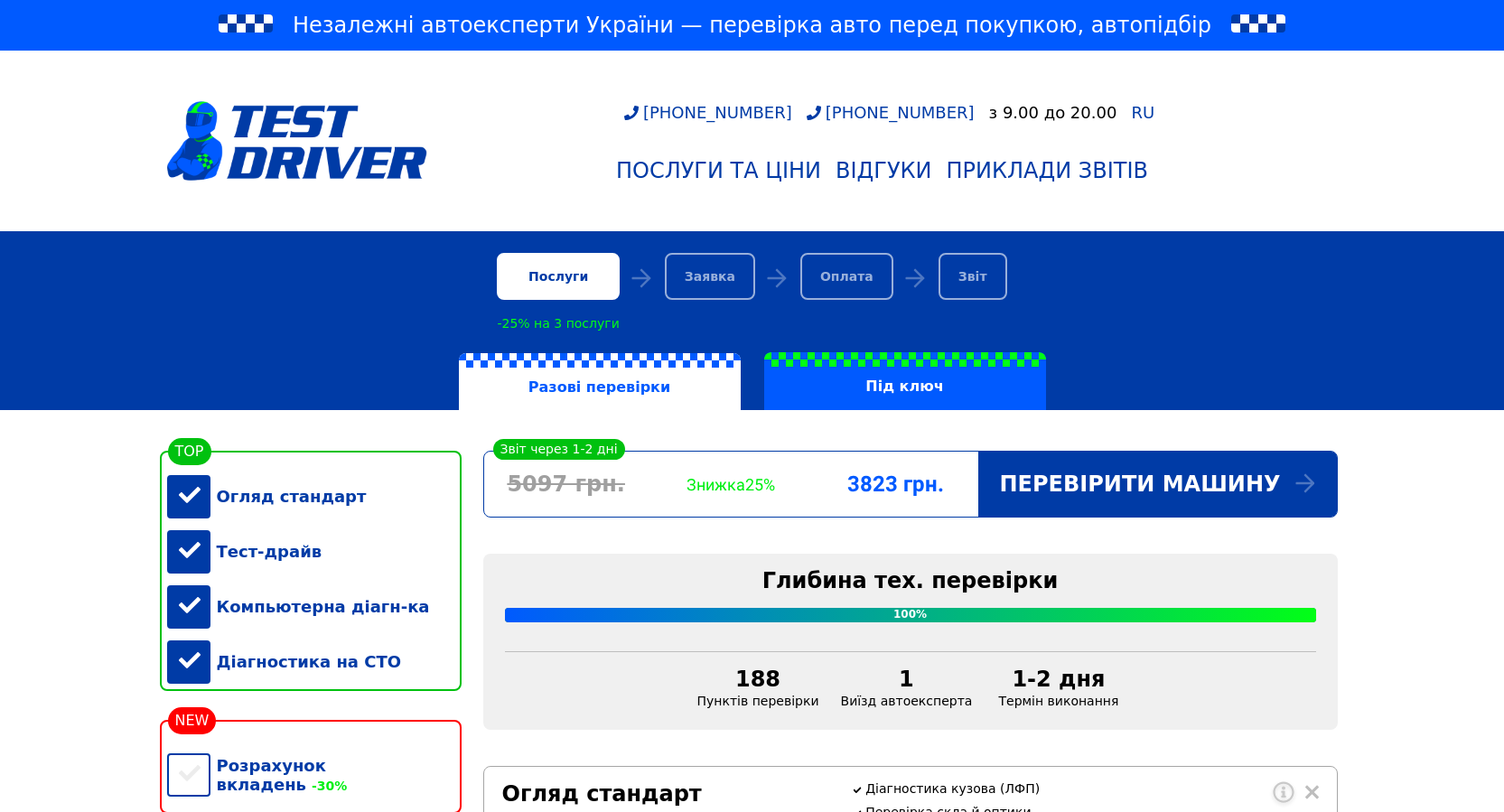
drag, startPoint x: 84, startPoint y: 561, endPoint x: 83, endPoint y: 581, distance: 20.0
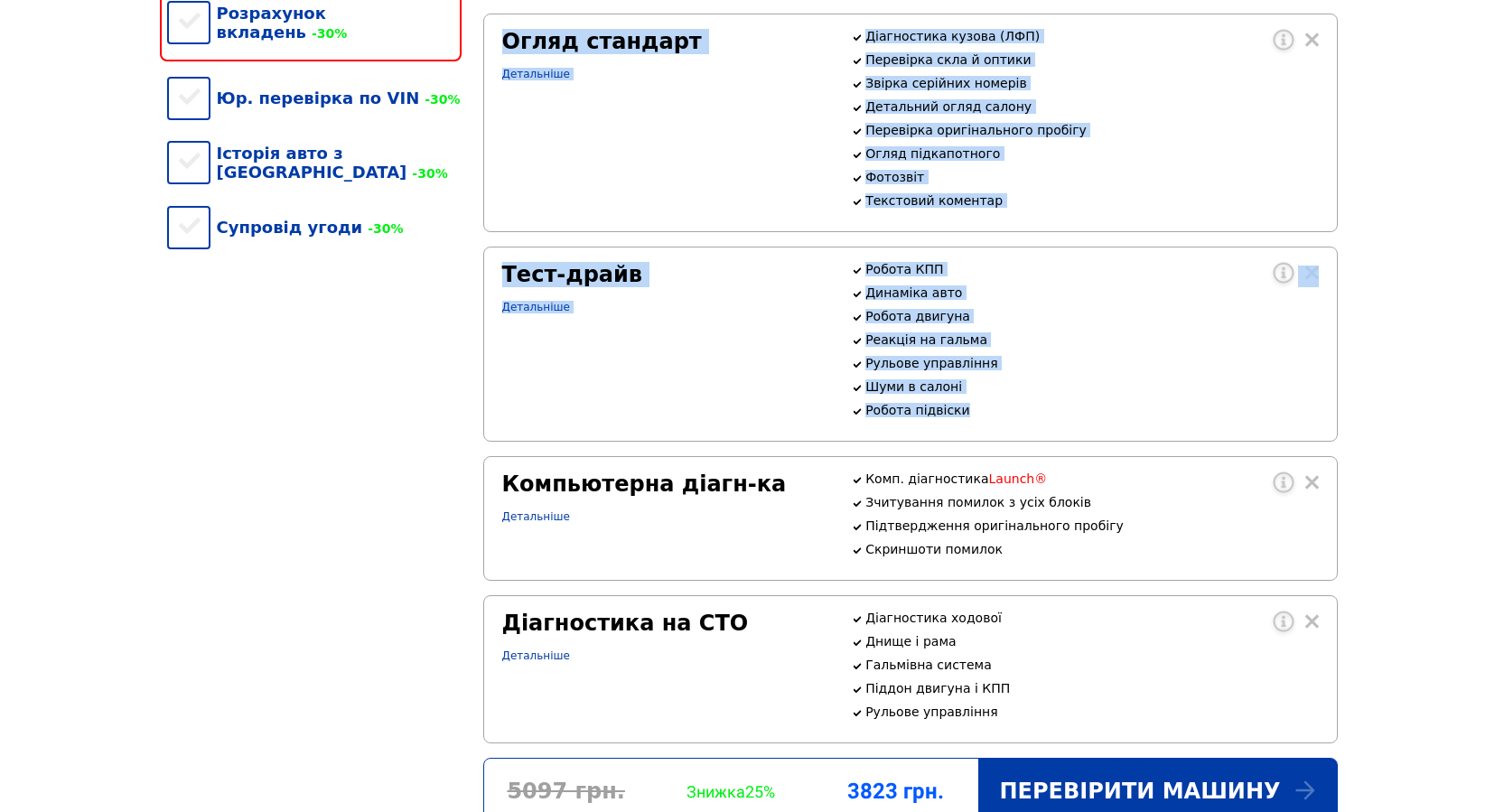
scroll to position [843, 0]
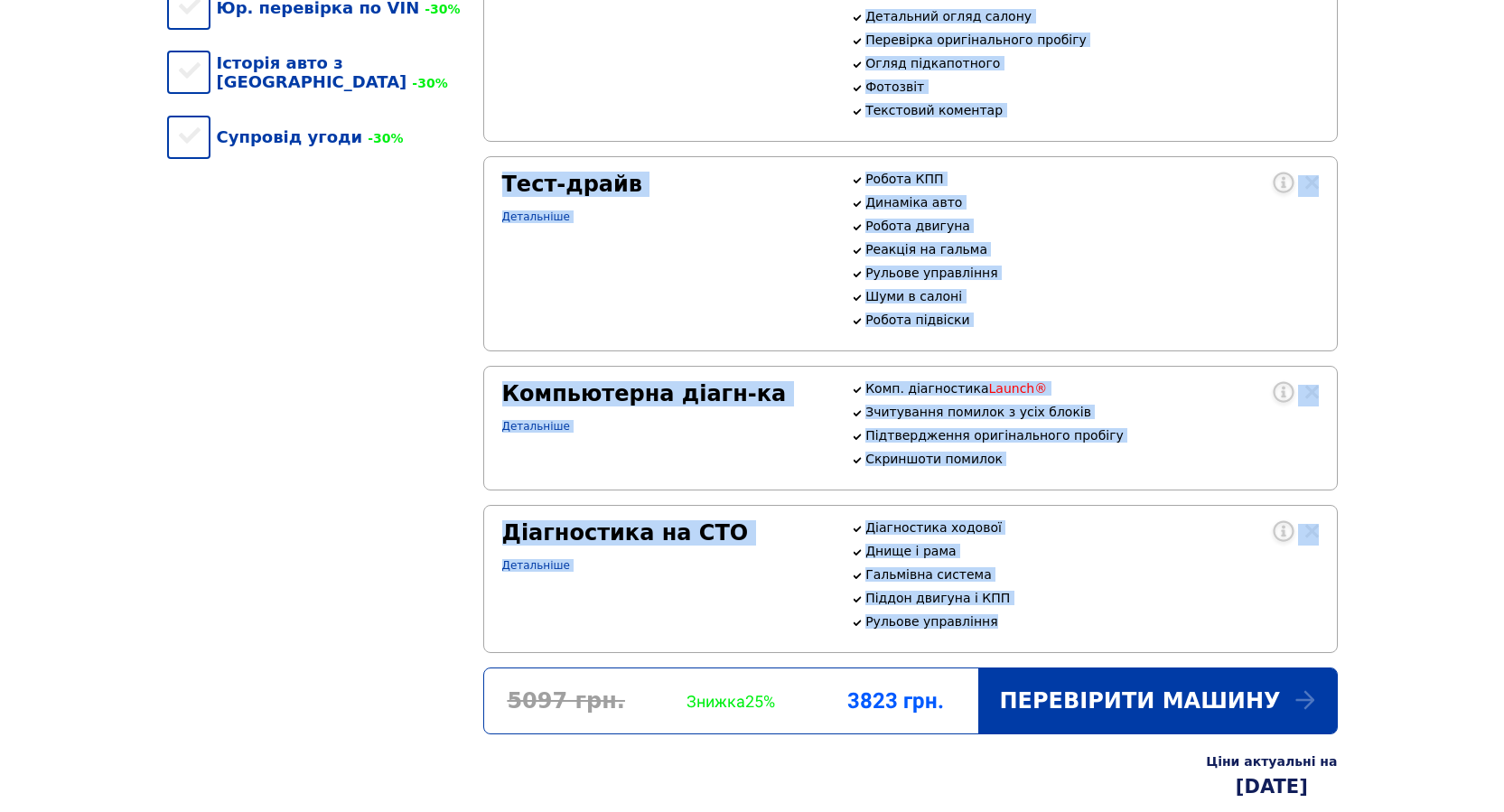
drag, startPoint x: 507, startPoint y: 91, endPoint x: 1000, endPoint y: 693, distance: 778.1
click at [1000, 653] on div "Огляд стандарт Детальніше Діагностика кузова (ЛФП) Перевірка скла й оптики Звір…" at bounding box center [910, 288] width 854 height 730
copy div "Огляд стандарт Детальніше Діагностика кузова (ЛФП) Перевірка скла й оптики Звір…"
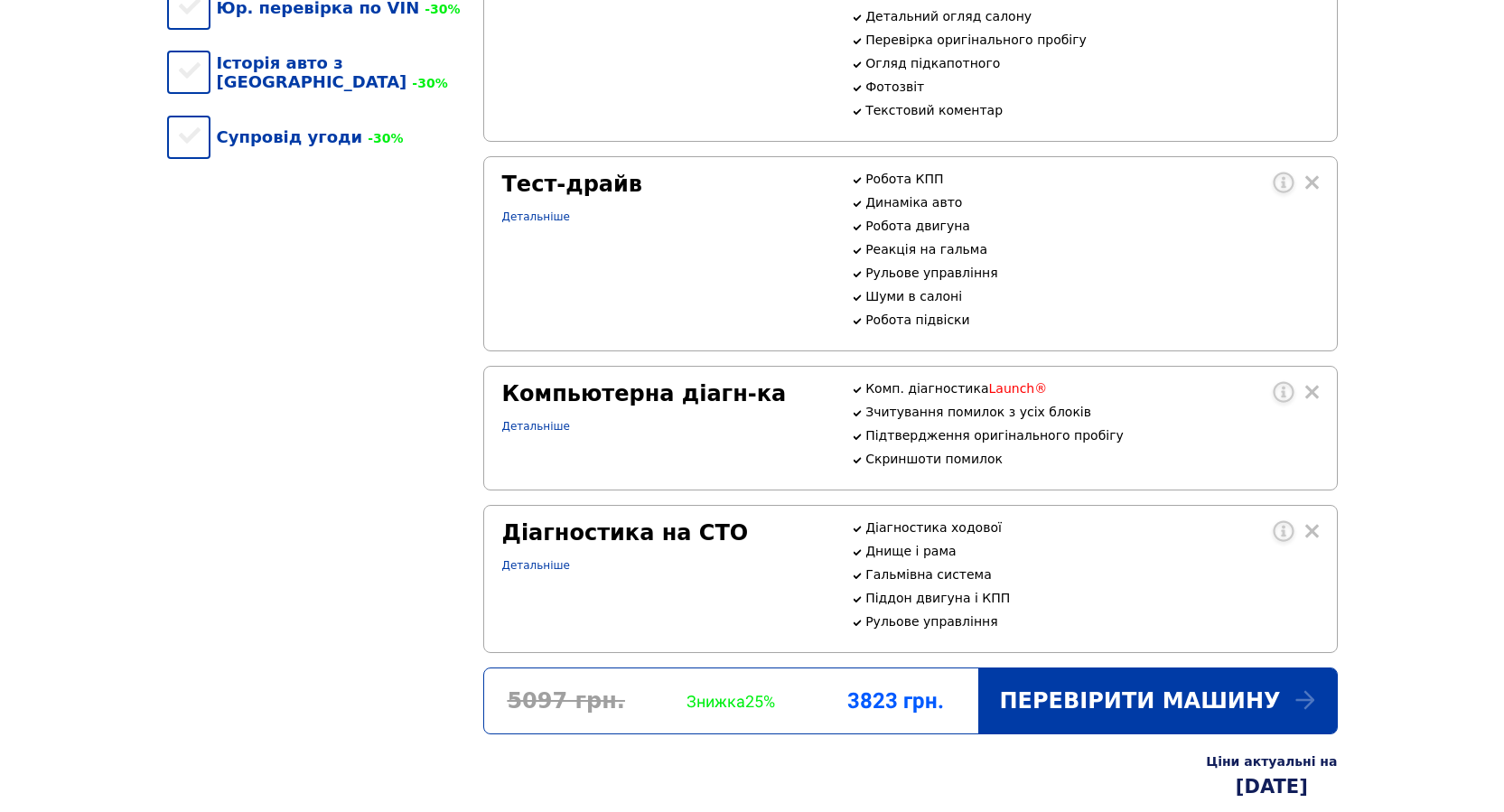
click at [401, 398] on div "Оберіть послуги Огляд стандарт Тест-драйв Компьютерна діагн-ка Діагностика на С…" at bounding box center [314, 189] width 316 height 1162
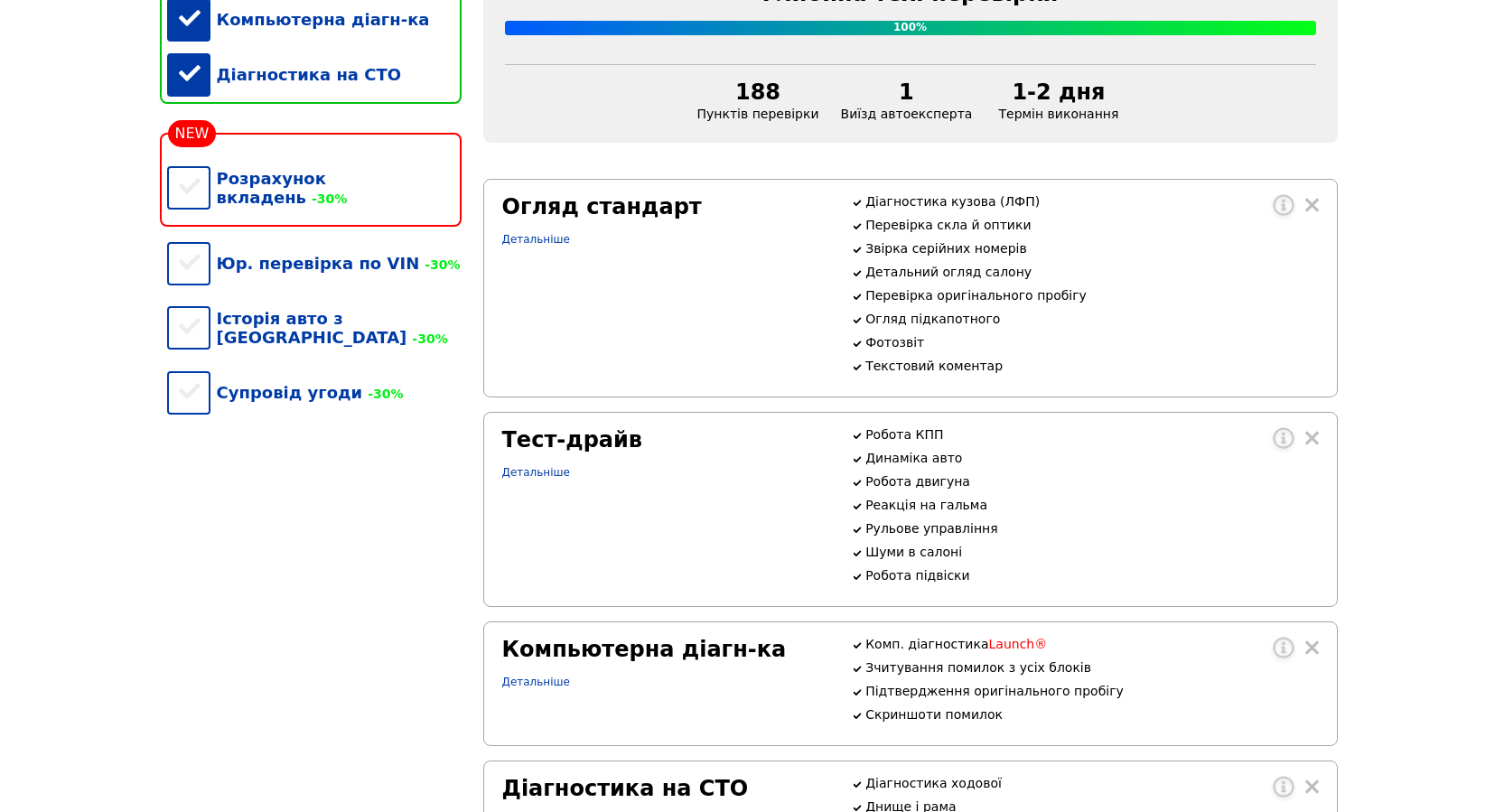
scroll to position [241, 0]
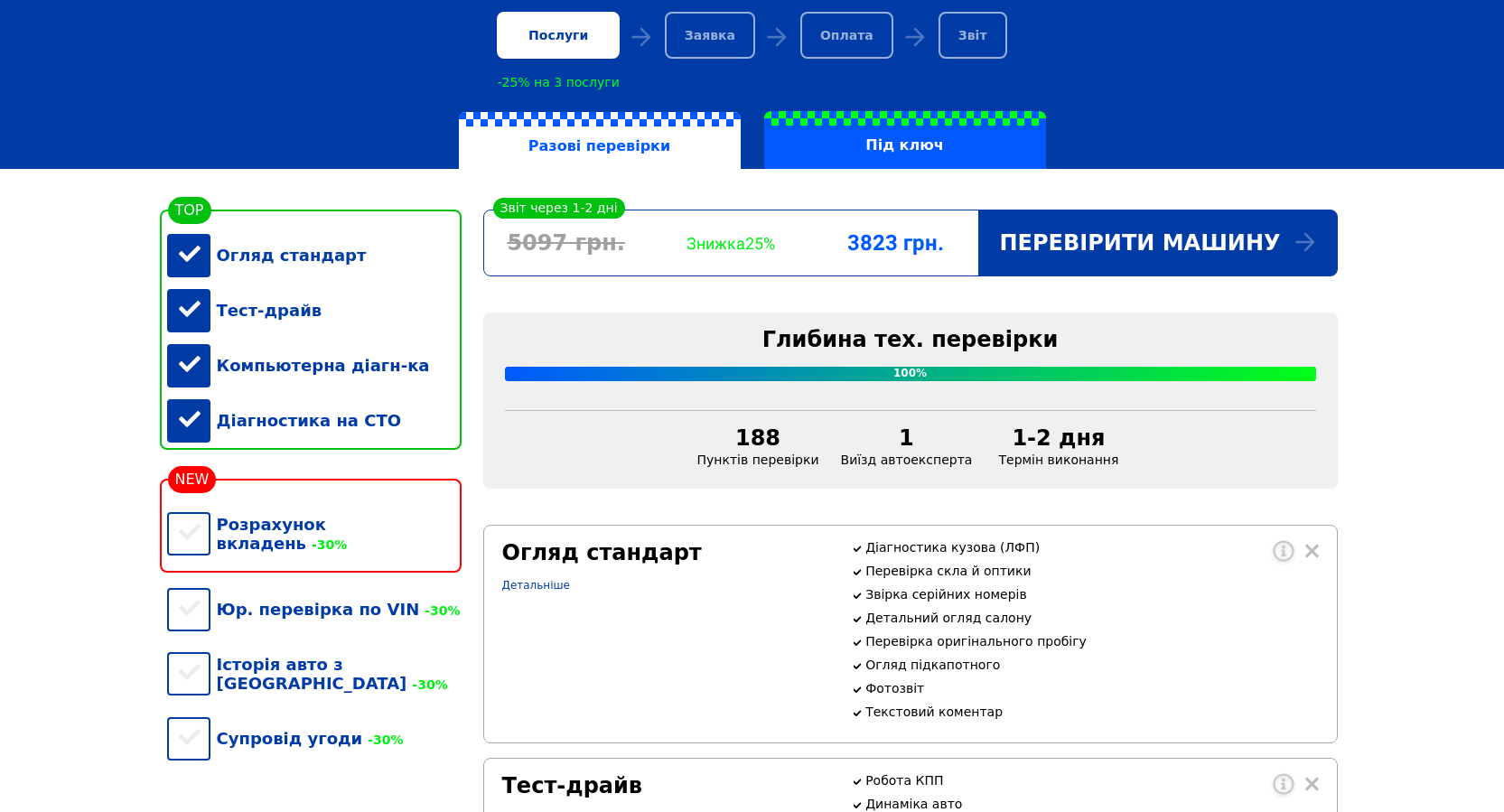
click at [1133, 601] on p "Звірка серійних номерів" at bounding box center [1091, 594] width 453 height 14
click at [190, 327] on div "Тест-драйв" at bounding box center [314, 310] width 294 height 55
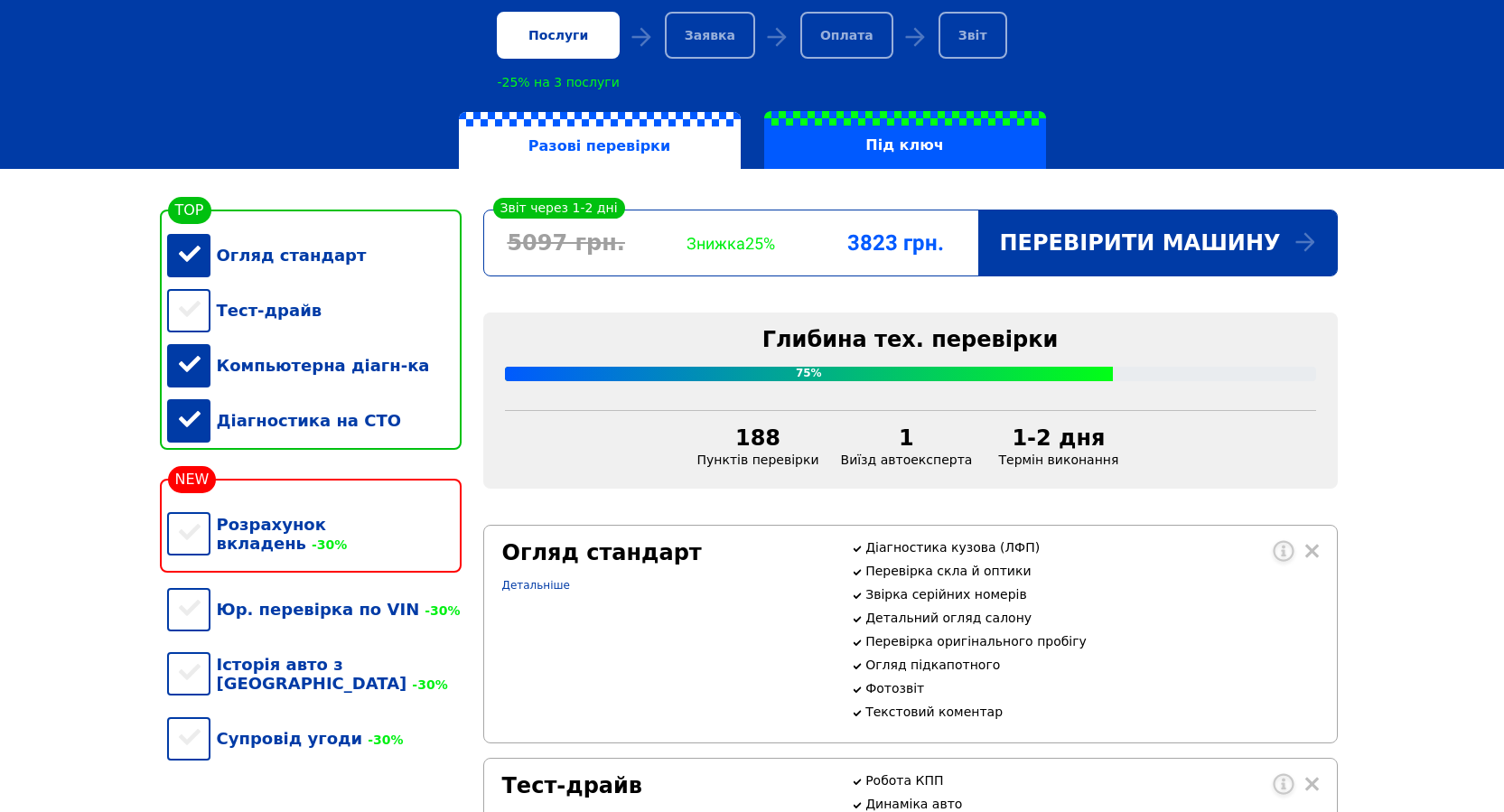
click at [181, 371] on div "Компьютерна діагн-ка" at bounding box center [314, 365] width 294 height 55
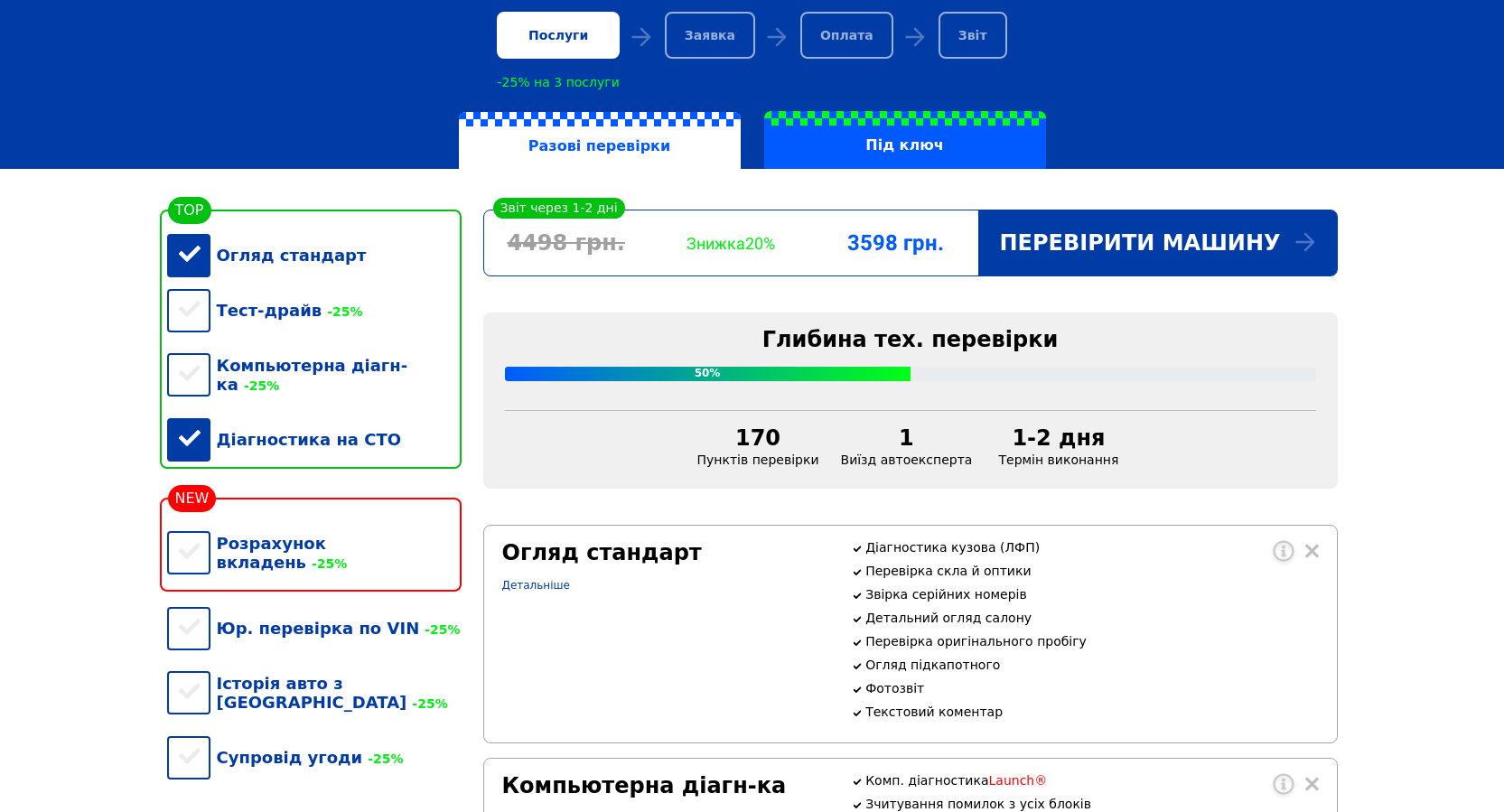
click at [186, 415] on div "Діагностика на СТО" at bounding box center [314, 439] width 294 height 55
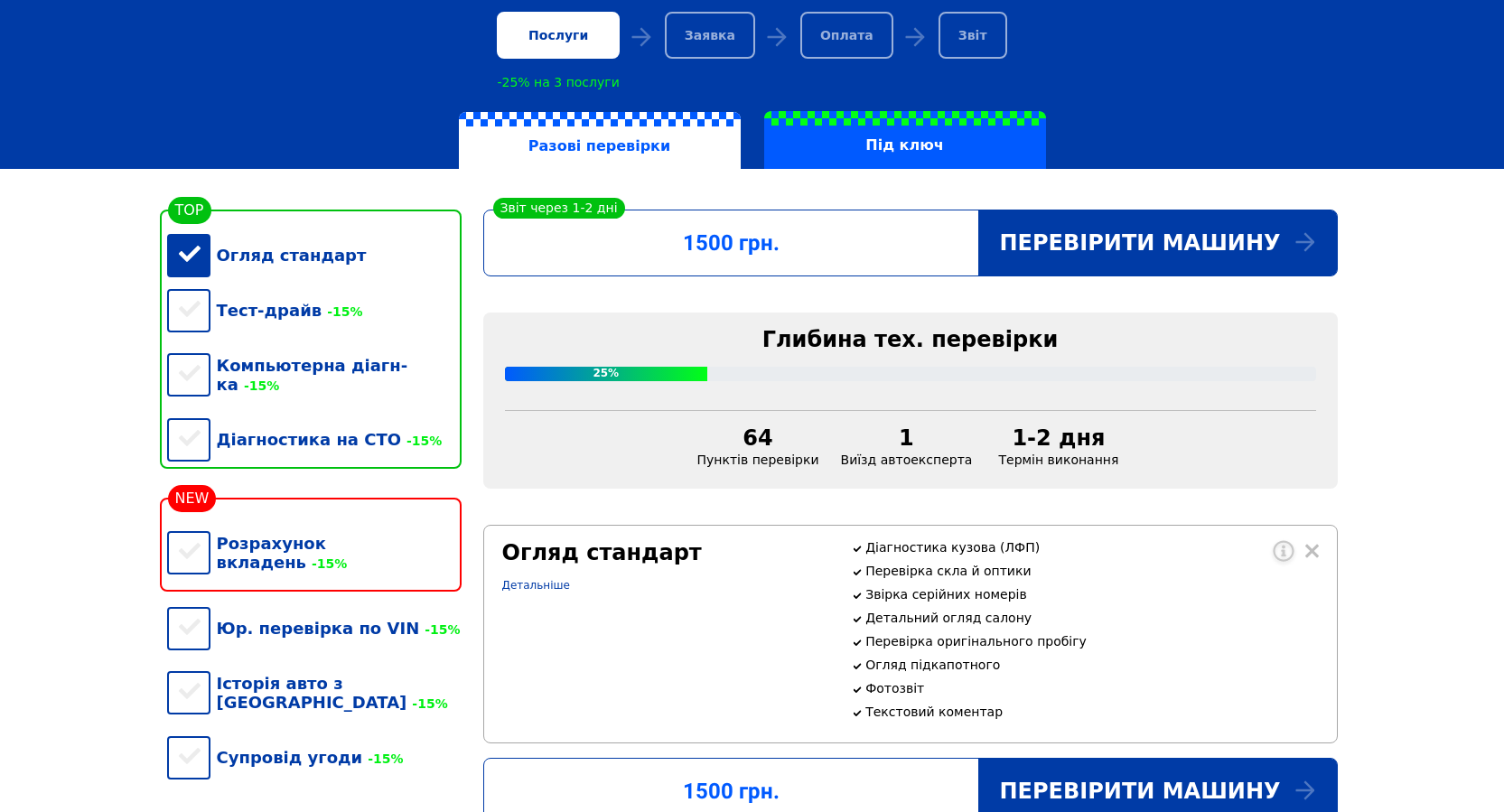
click at [197, 265] on div "Огляд стандарт" at bounding box center [314, 255] width 294 height 55
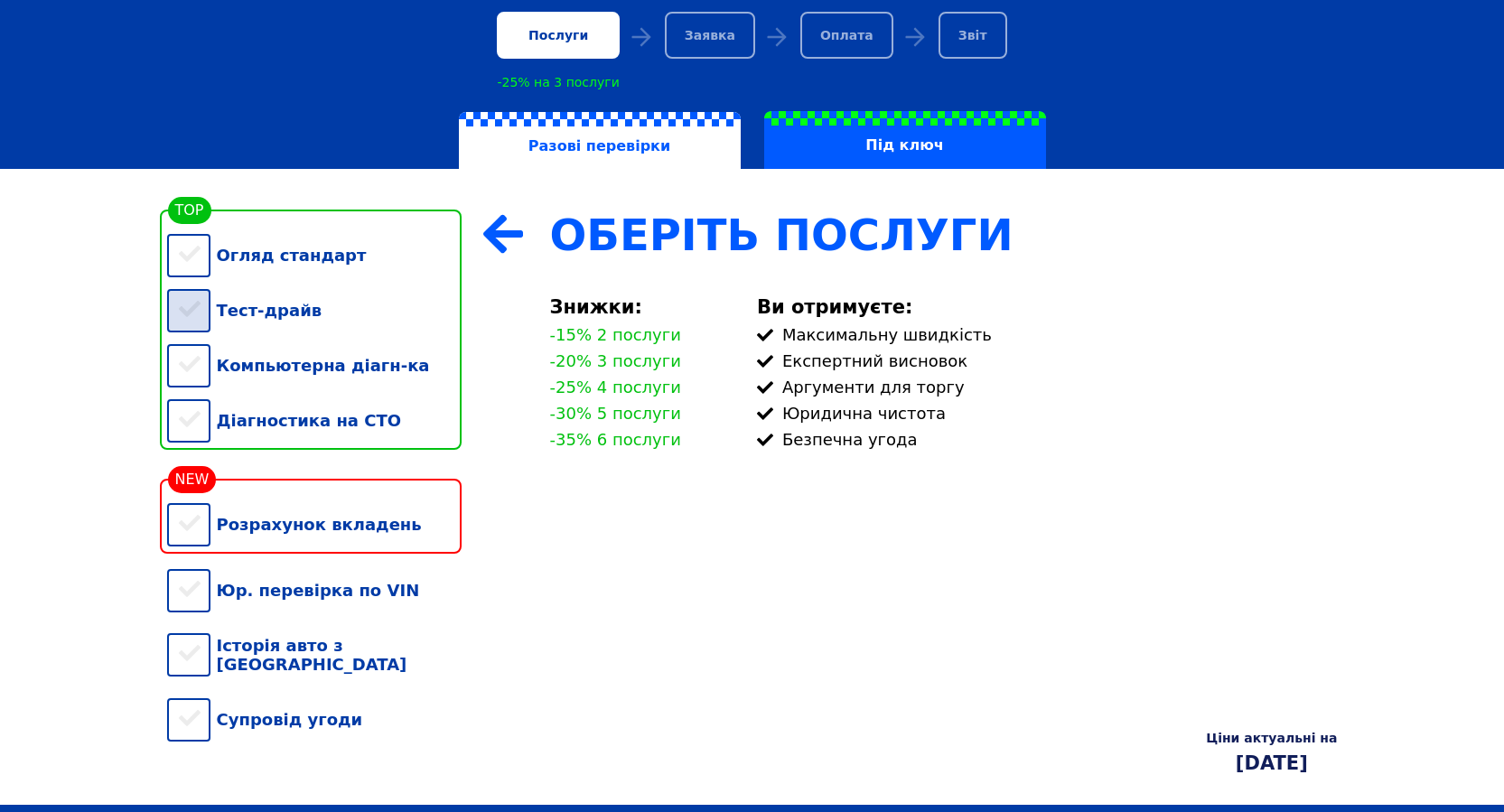
click at [199, 316] on div "Тест-драйв" at bounding box center [314, 310] width 294 height 55
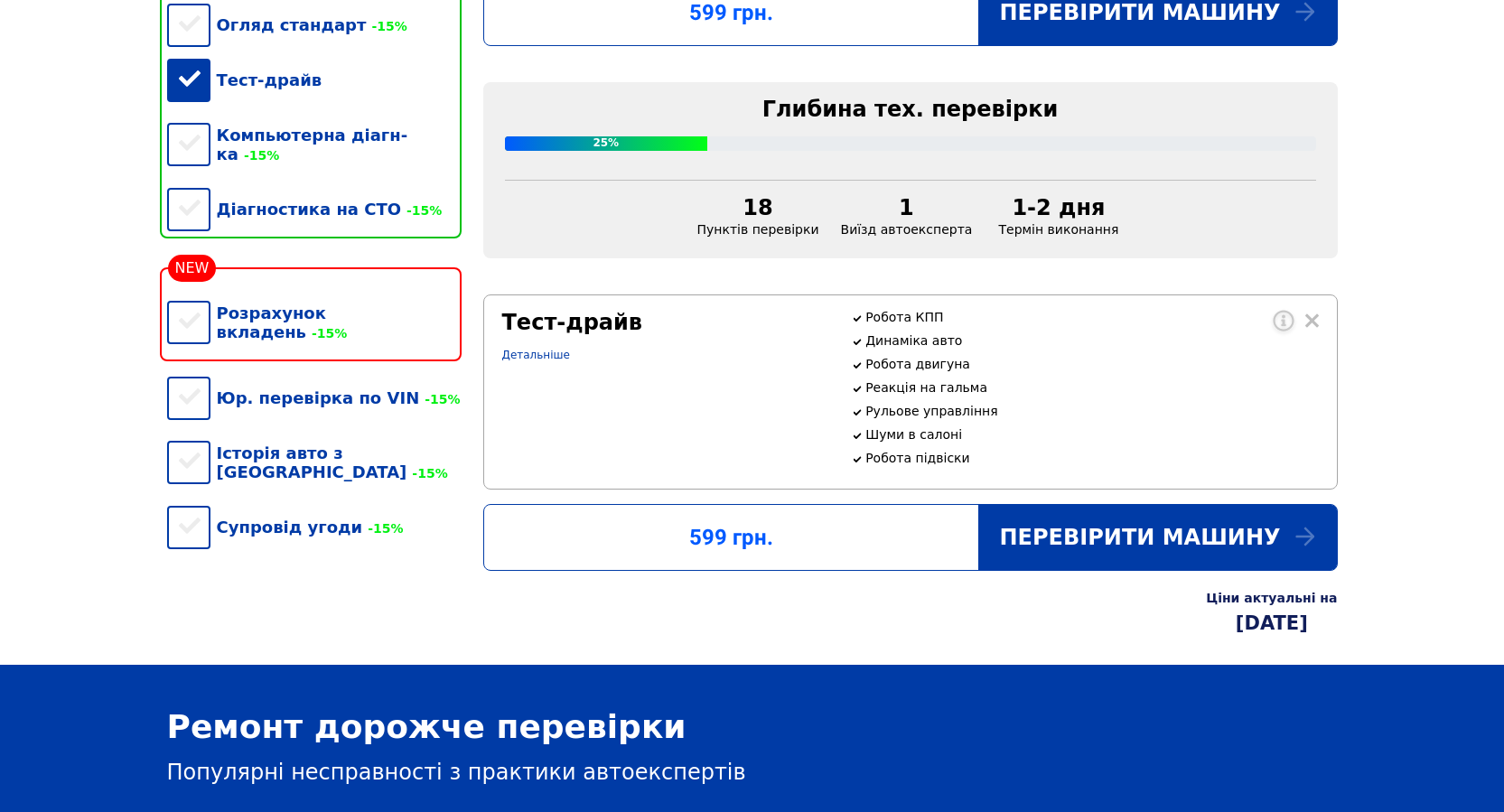
scroll to position [482, 0]
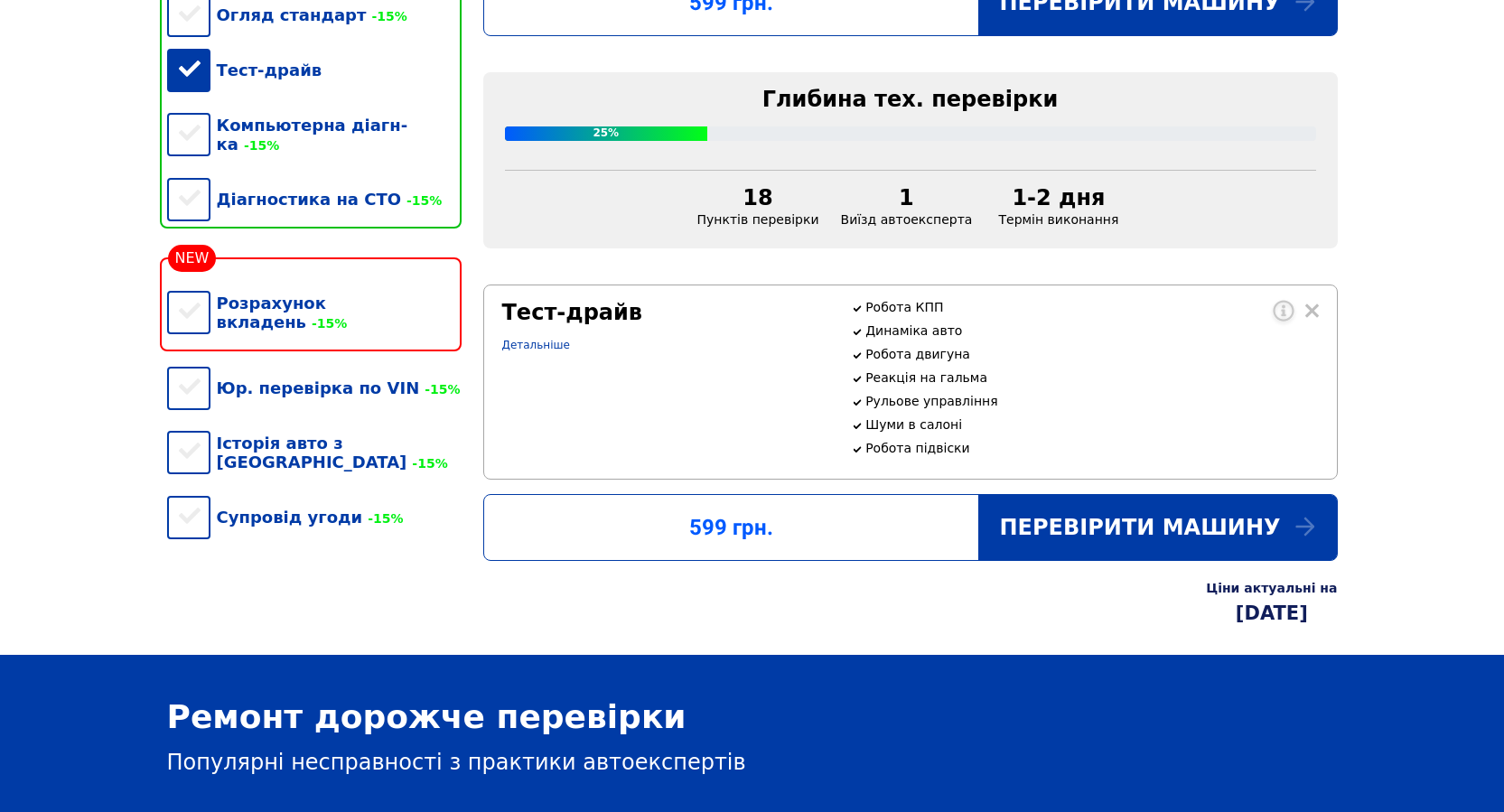
drag, startPoint x: 185, startPoint y: 96, endPoint x: 162, endPoint y: 95, distance: 23.0
click at [186, 96] on div "Тест-драйв" at bounding box center [314, 69] width 294 height 55
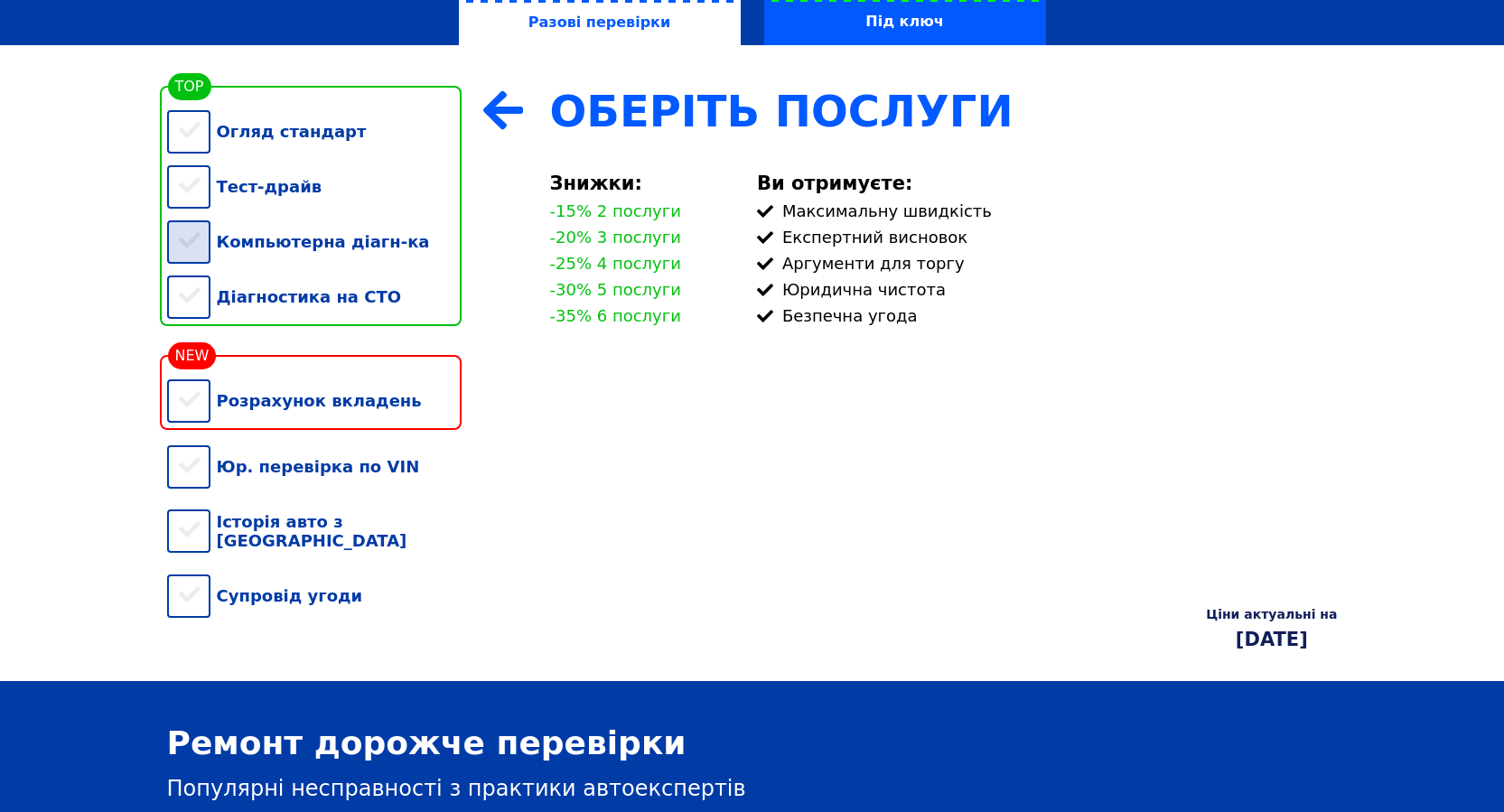
scroll to position [125, 0]
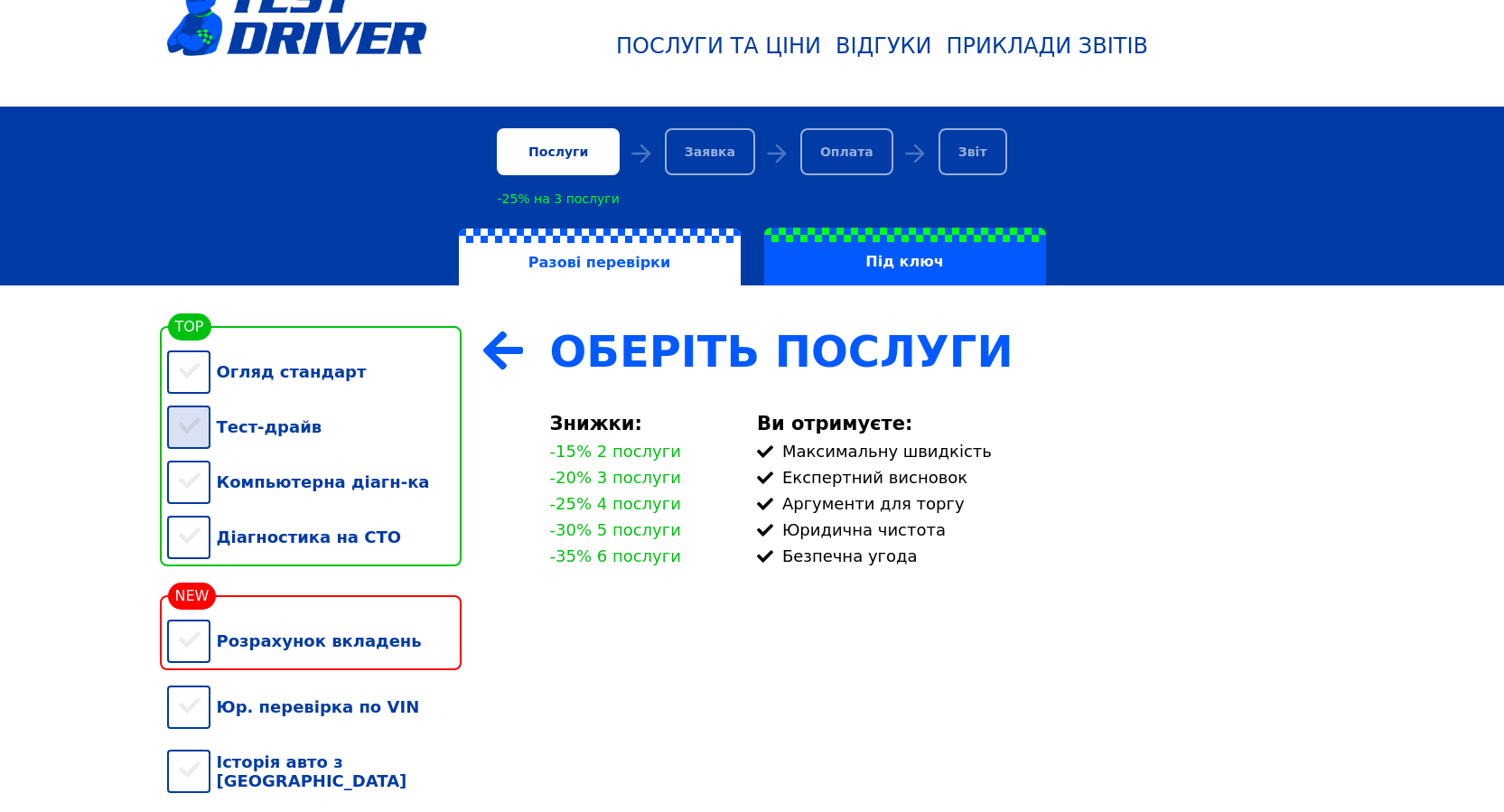
click at [190, 432] on div "Тест-драйв" at bounding box center [314, 427] width 294 height 55
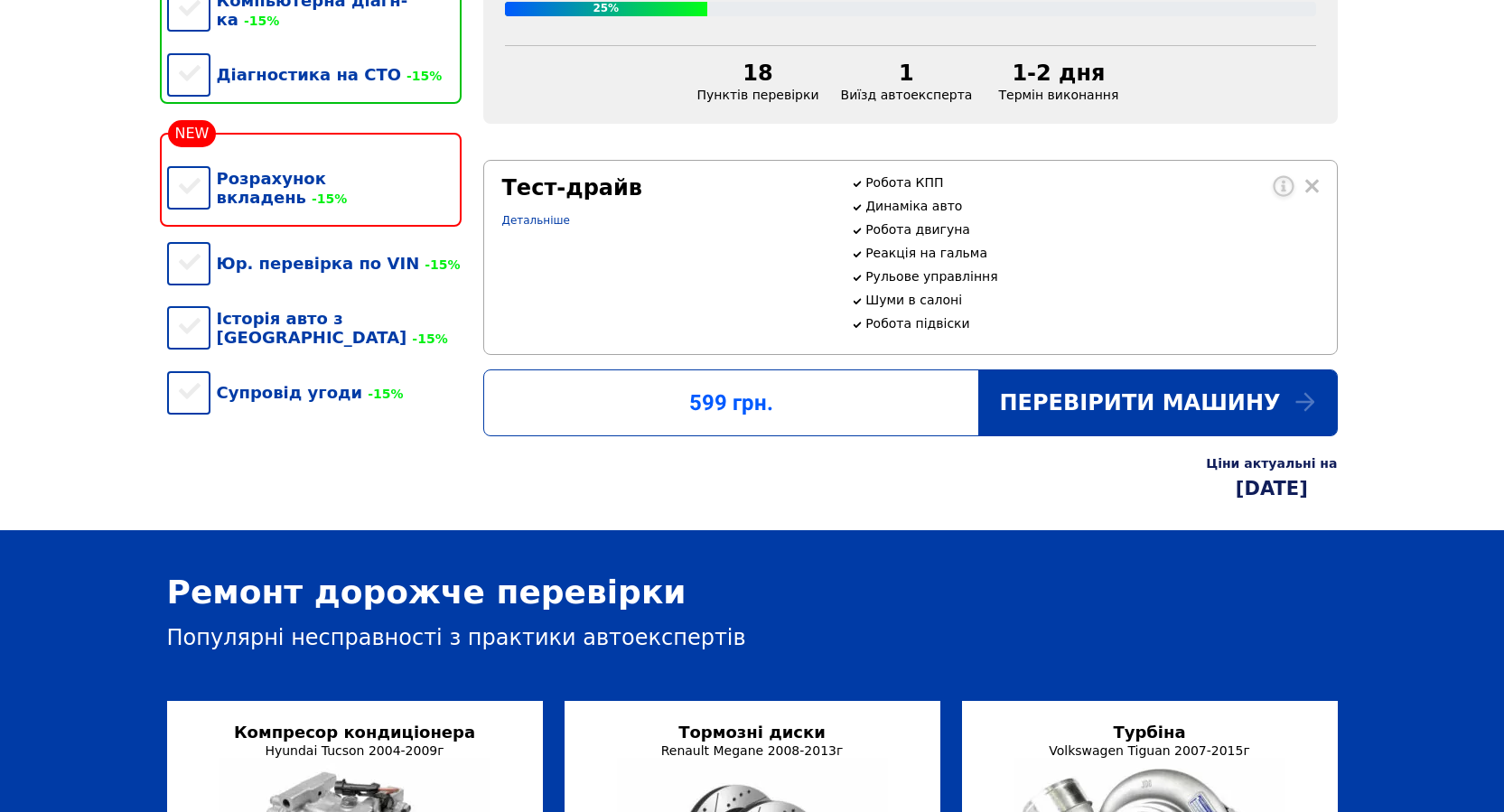
scroll to position [245, 0]
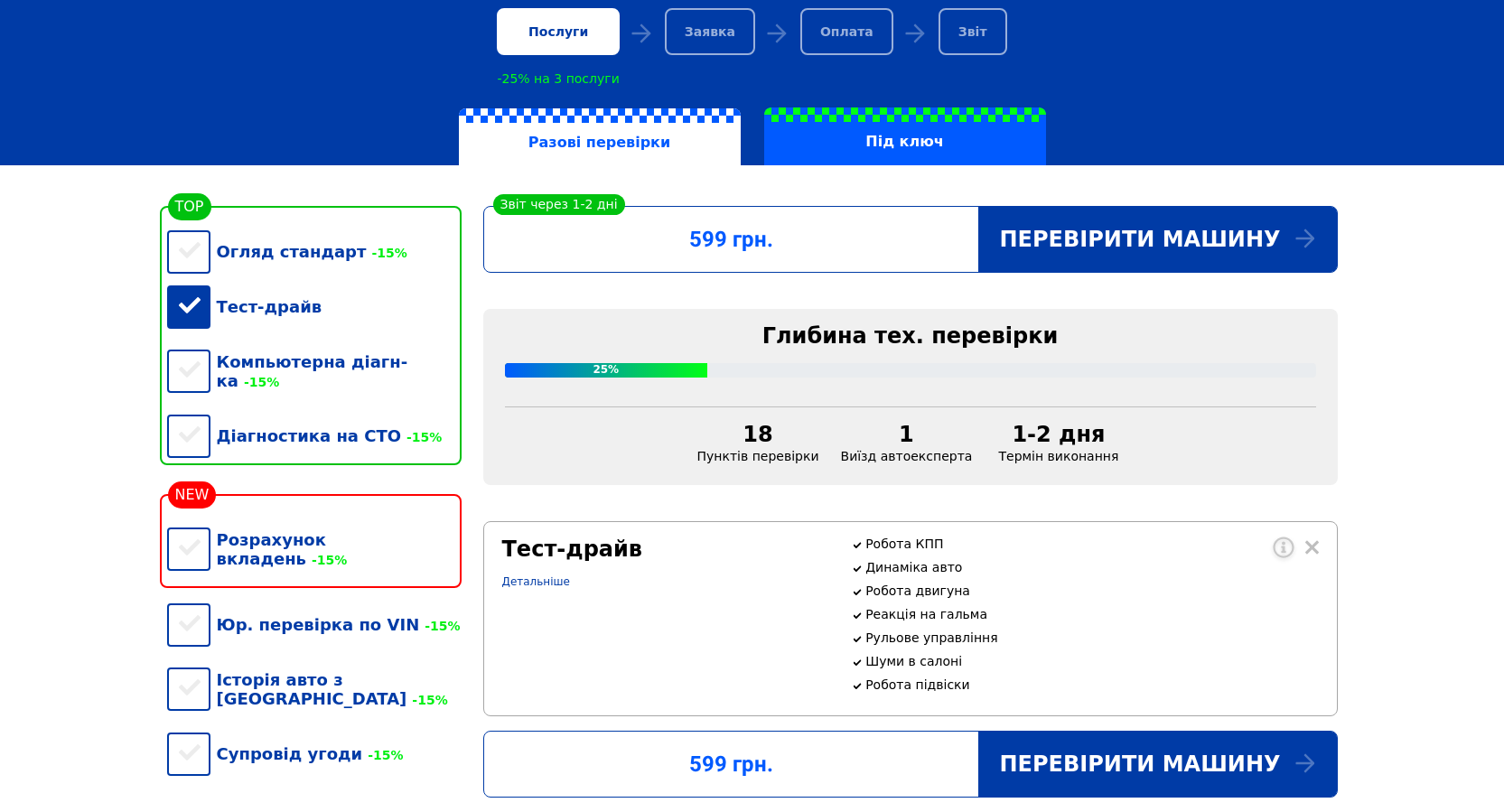
click at [187, 316] on div "Тест-драйв" at bounding box center [314, 306] width 294 height 55
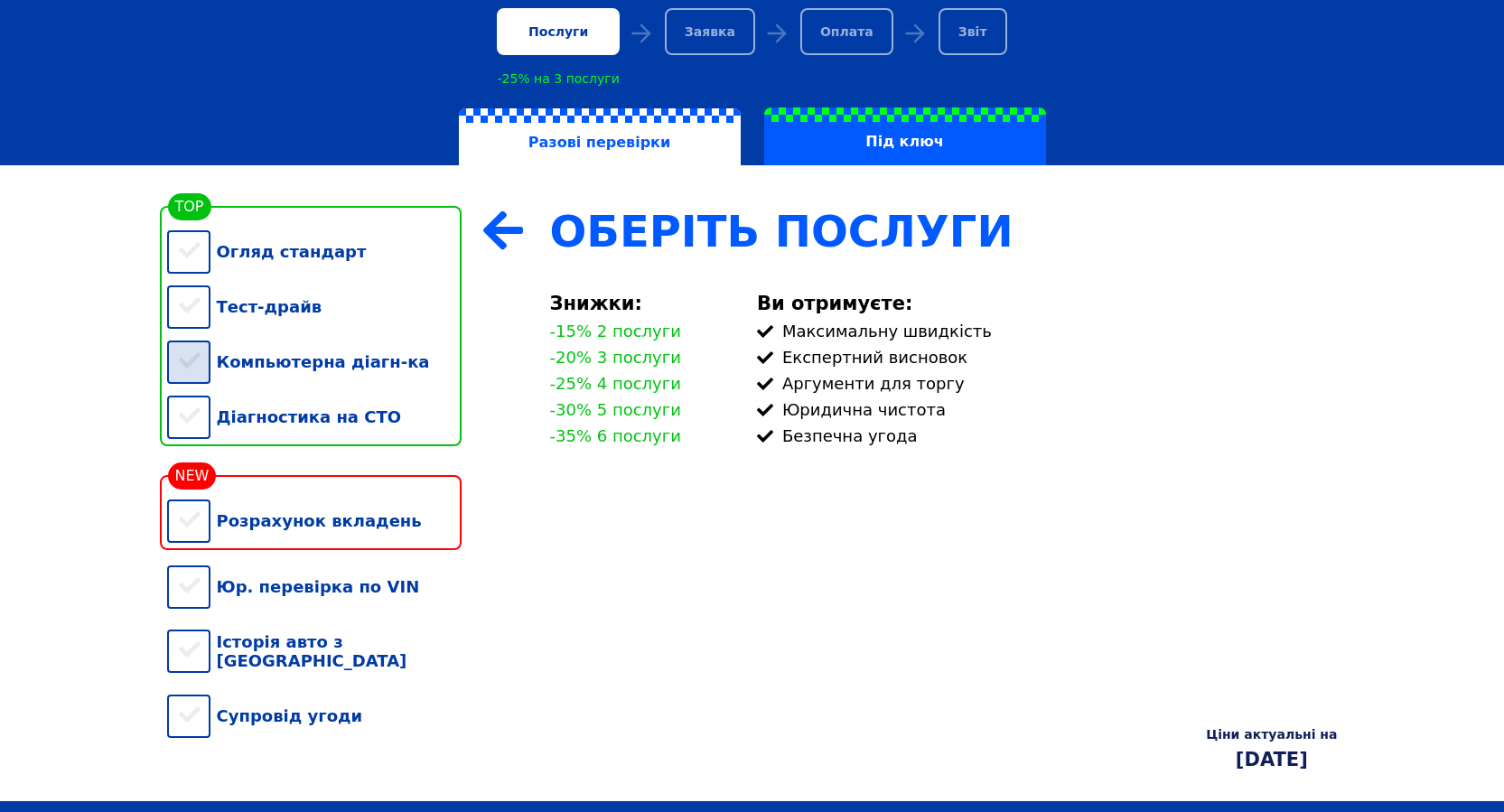
click at [187, 372] on div "Компьютерна діагн-ка" at bounding box center [314, 361] width 294 height 55
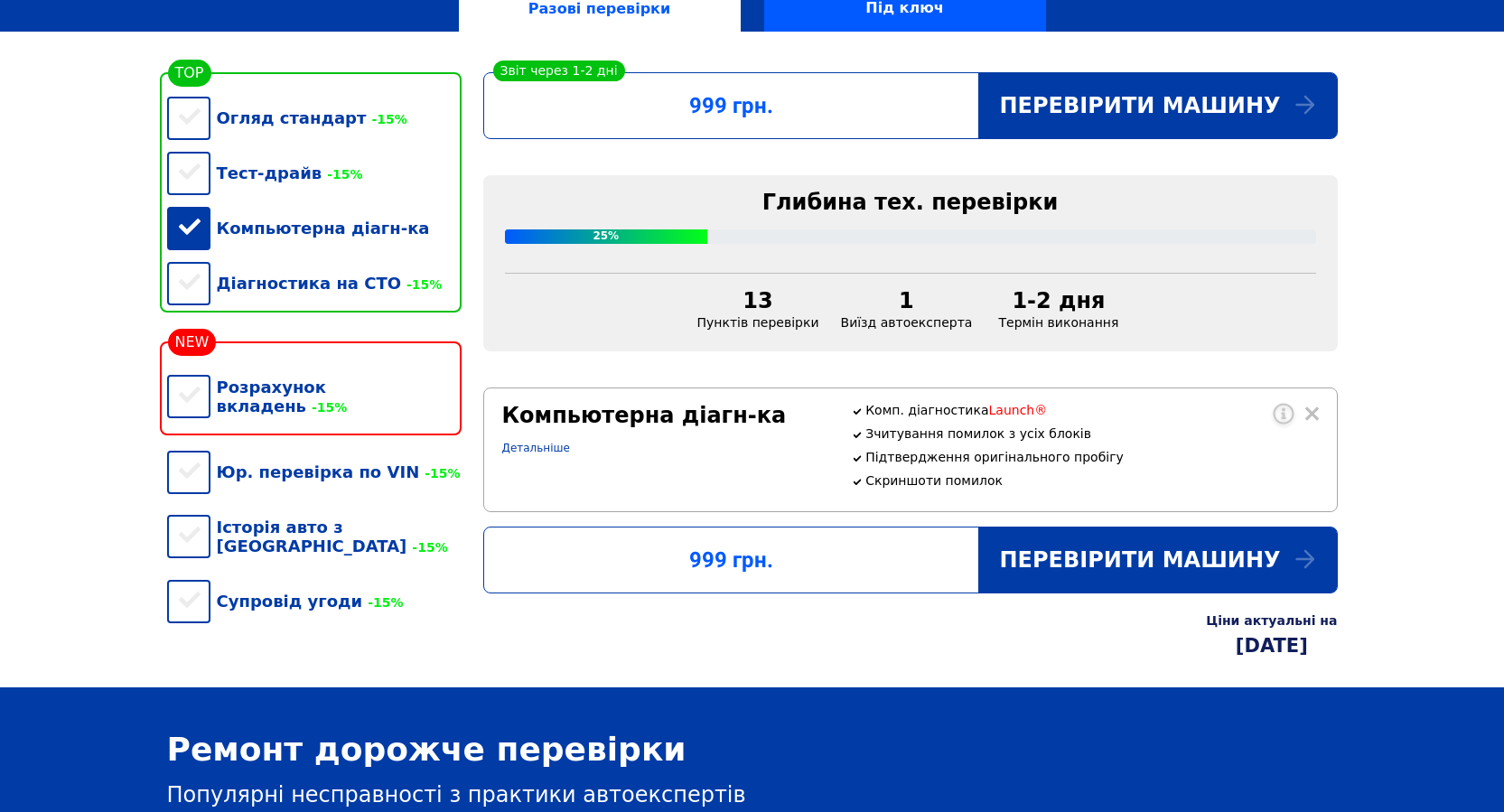
scroll to position [606, 0]
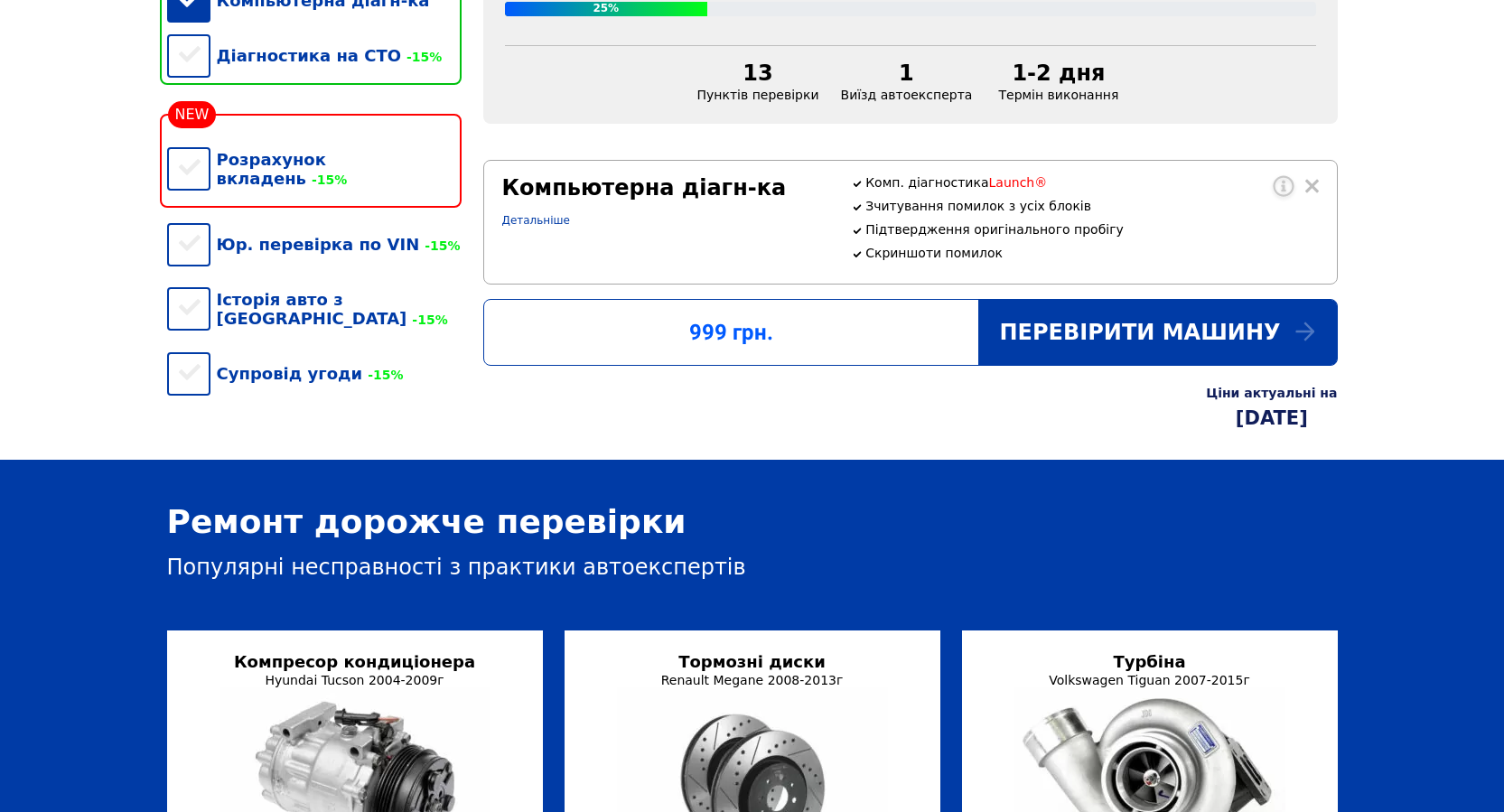
click at [199, 28] on div "Компьютерна діагн-ка" at bounding box center [314, 0] width 294 height 55
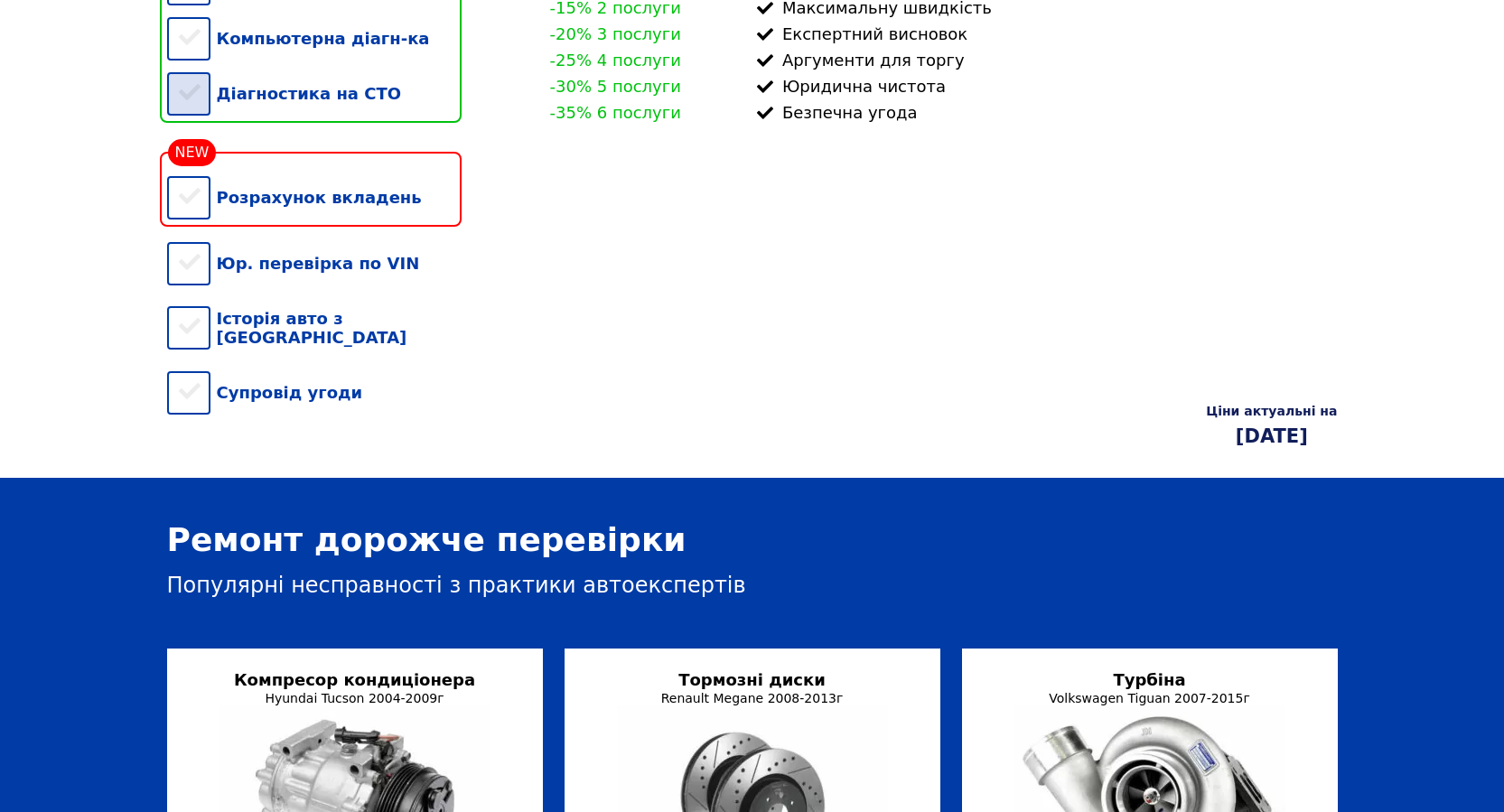
click at [189, 115] on div "Діагностика на СТО" at bounding box center [314, 93] width 294 height 55
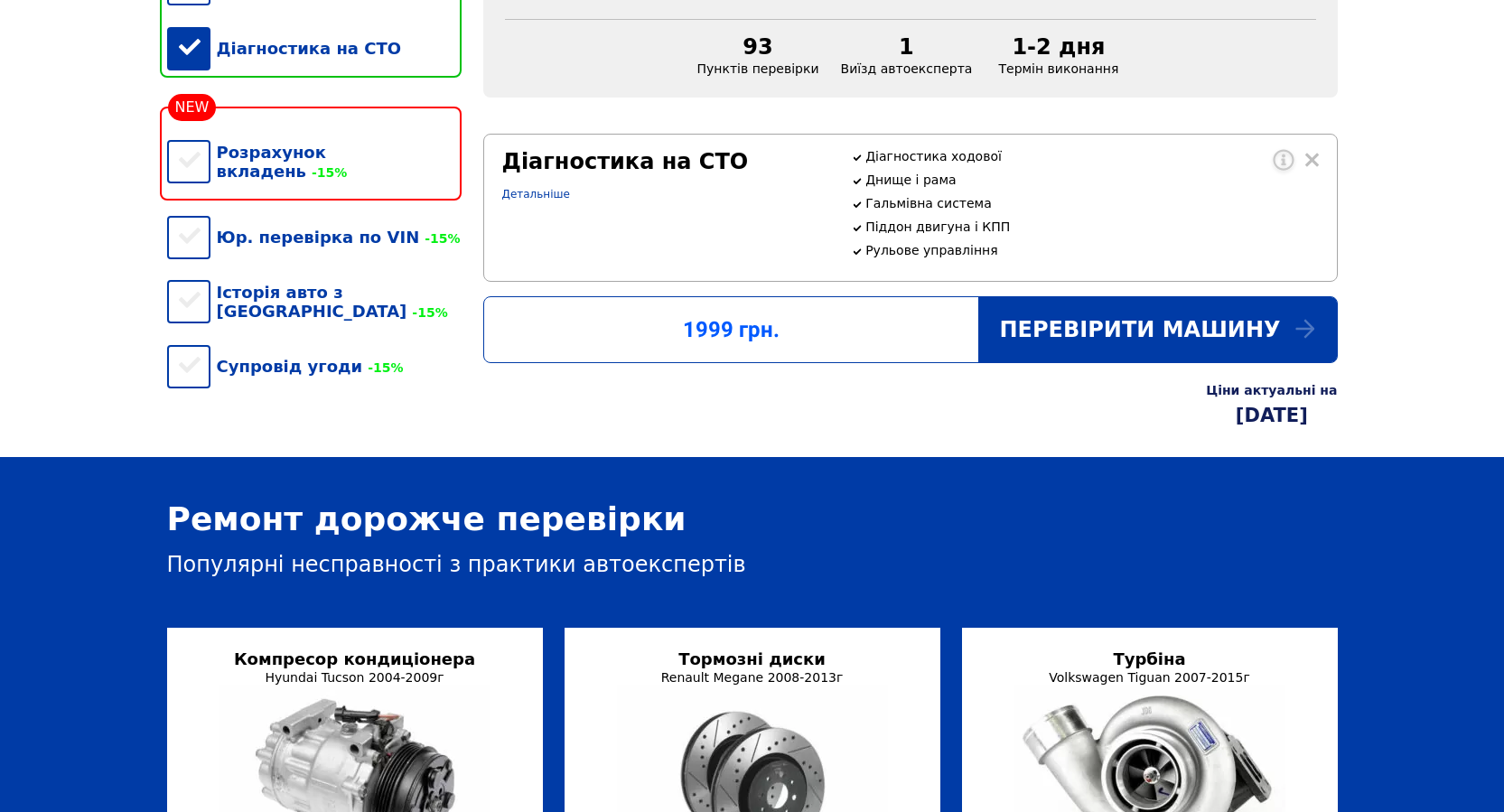
click at [186, 34] on div "Діагностика на СТО" at bounding box center [314, 48] width 294 height 55
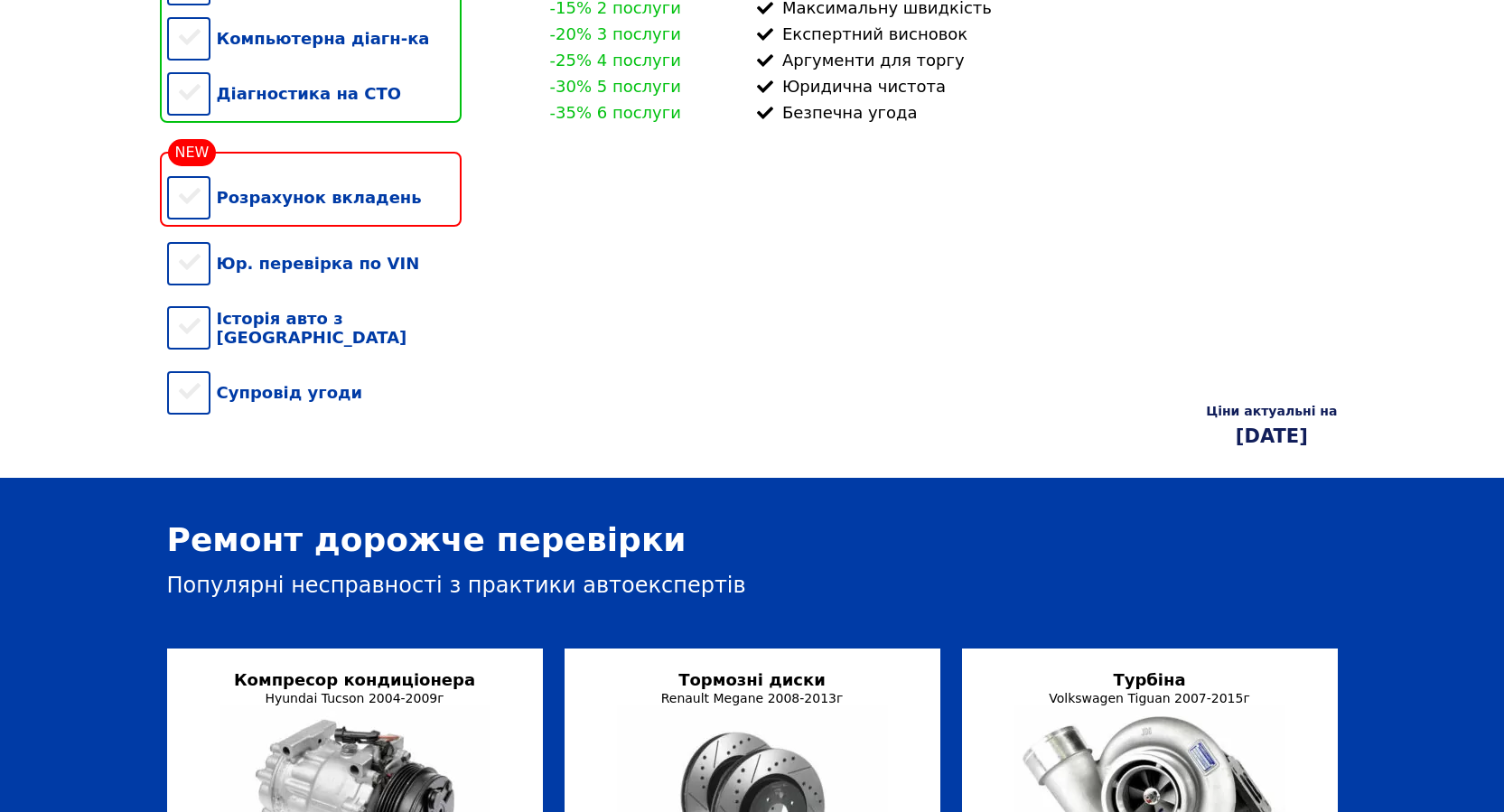
scroll to position [207, 0]
